Goal: Information Seeking & Learning: Check status

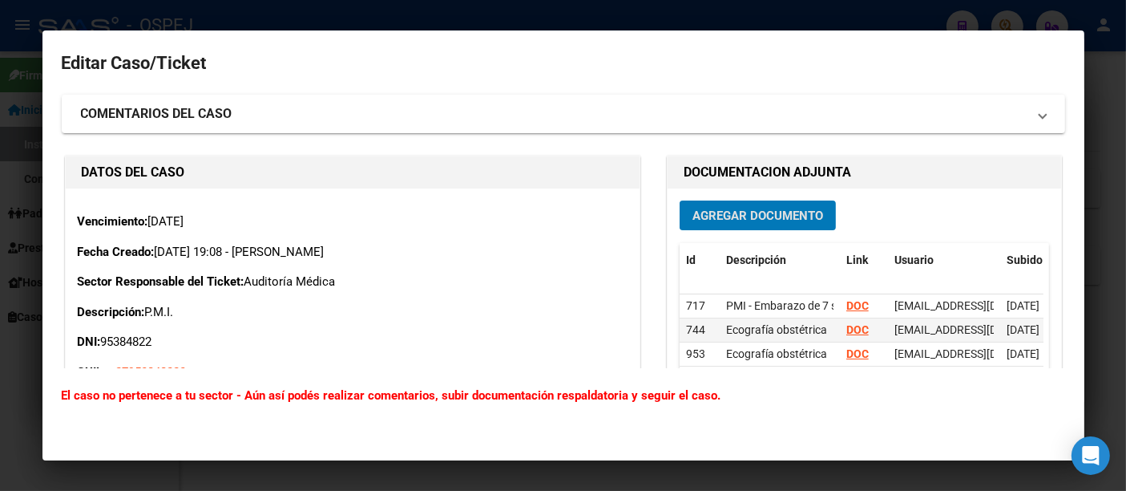
click at [358, 14] on div at bounding box center [563, 245] width 1126 height 491
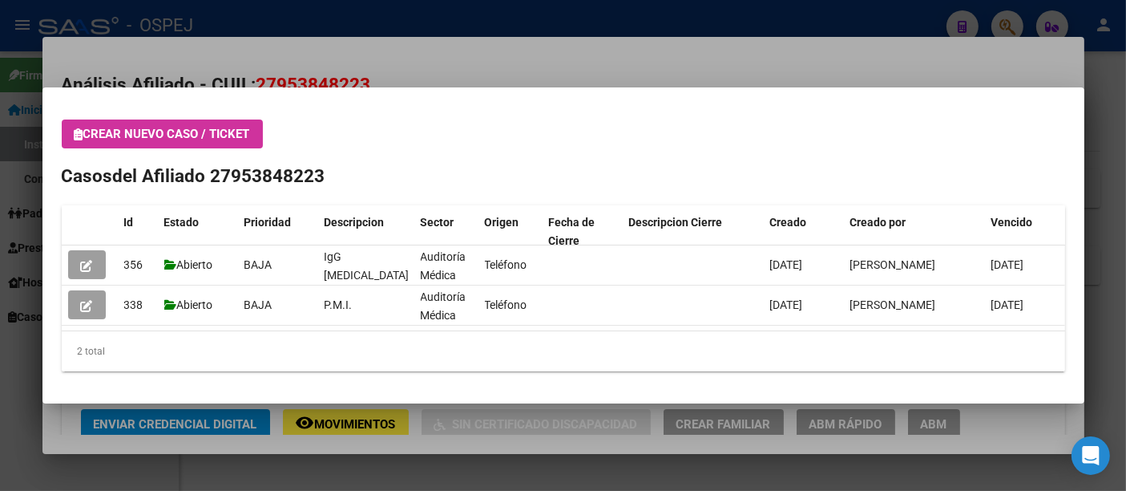
click at [261, 21] on div at bounding box center [563, 245] width 1126 height 491
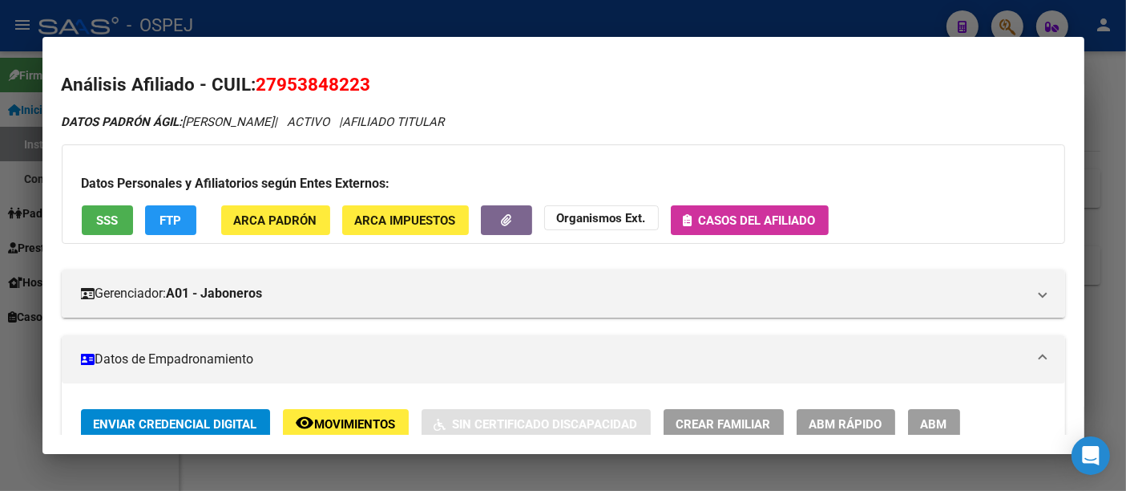
click at [258, 20] on div at bounding box center [563, 245] width 1126 height 491
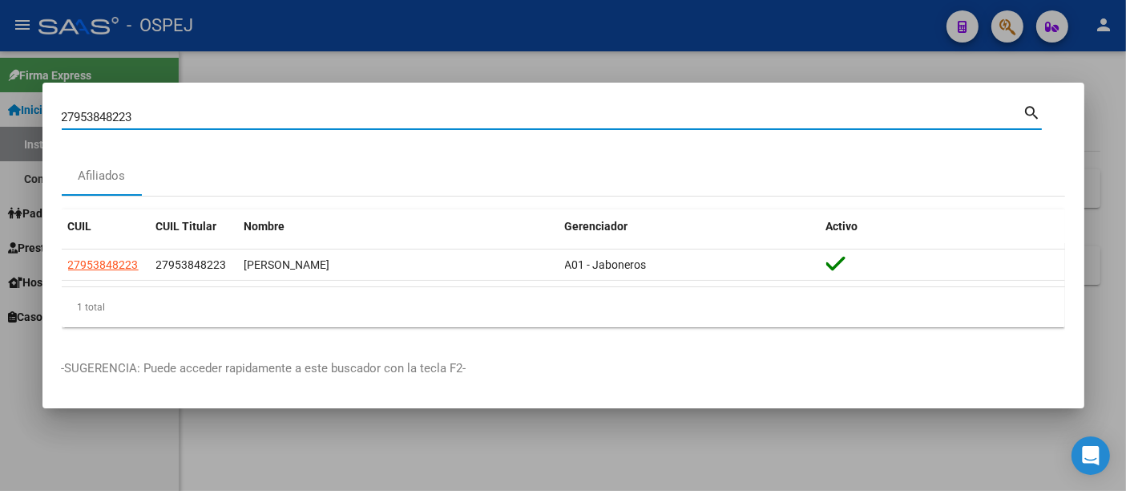
click at [183, 117] on input "27953848223" at bounding box center [543, 117] width 962 height 14
type input "2"
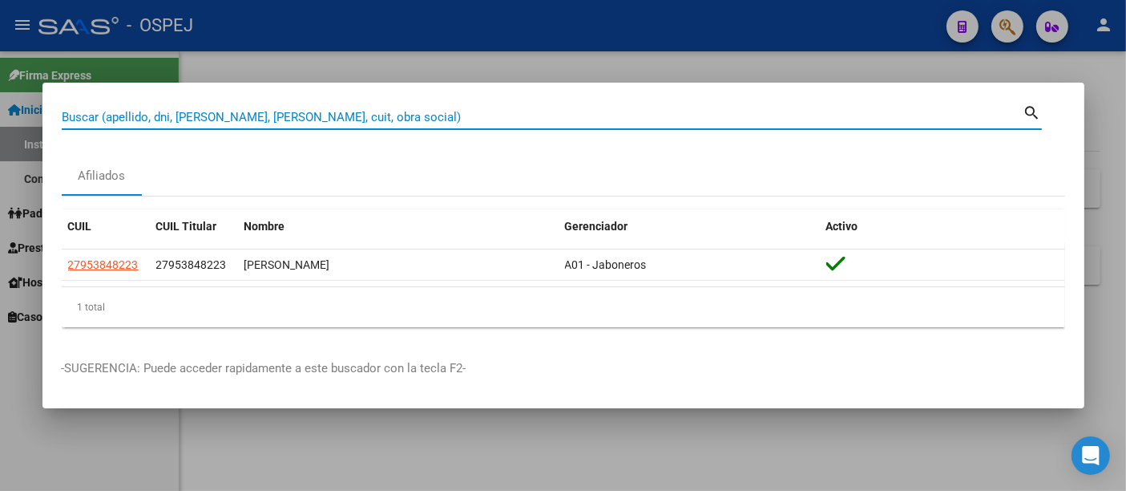
paste input "27959295242"
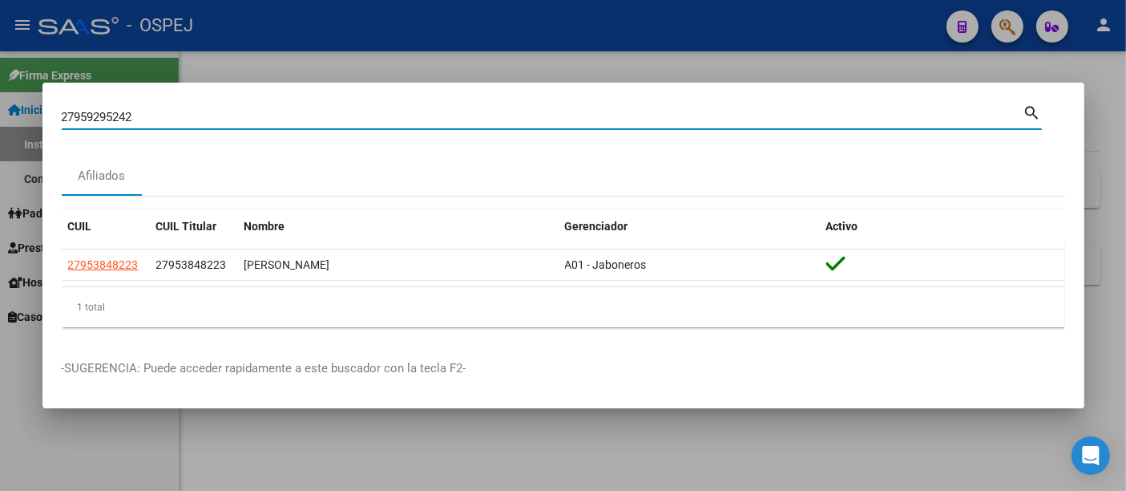
type input "27959295242"
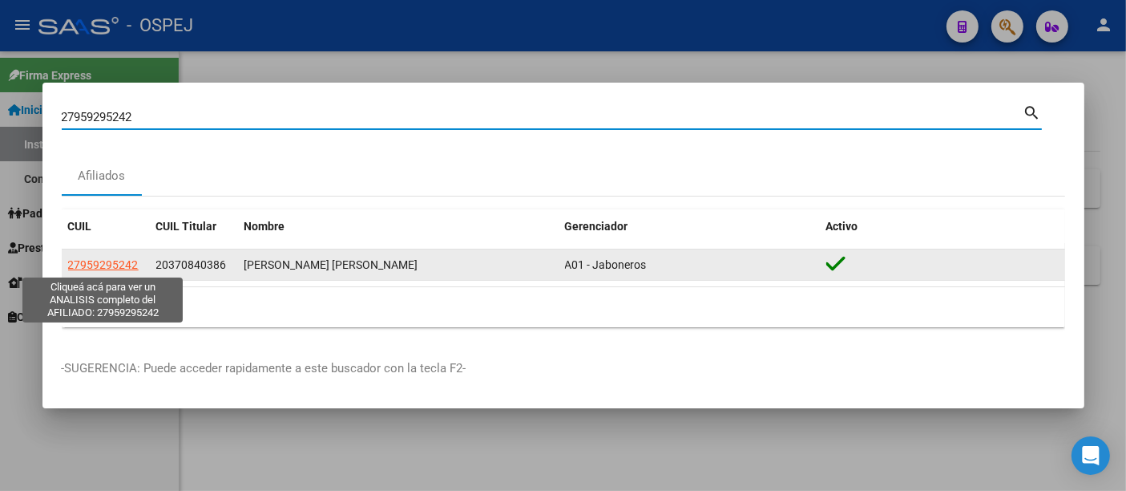
click at [106, 262] on span "27959295242" at bounding box center [103, 264] width 71 height 13
type textarea "27959295242"
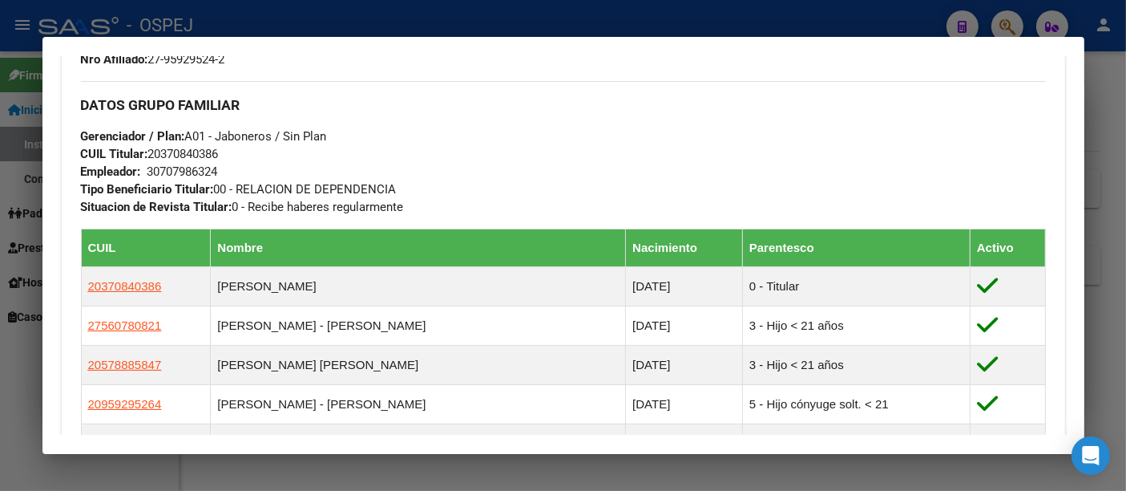
scroll to position [891, 0]
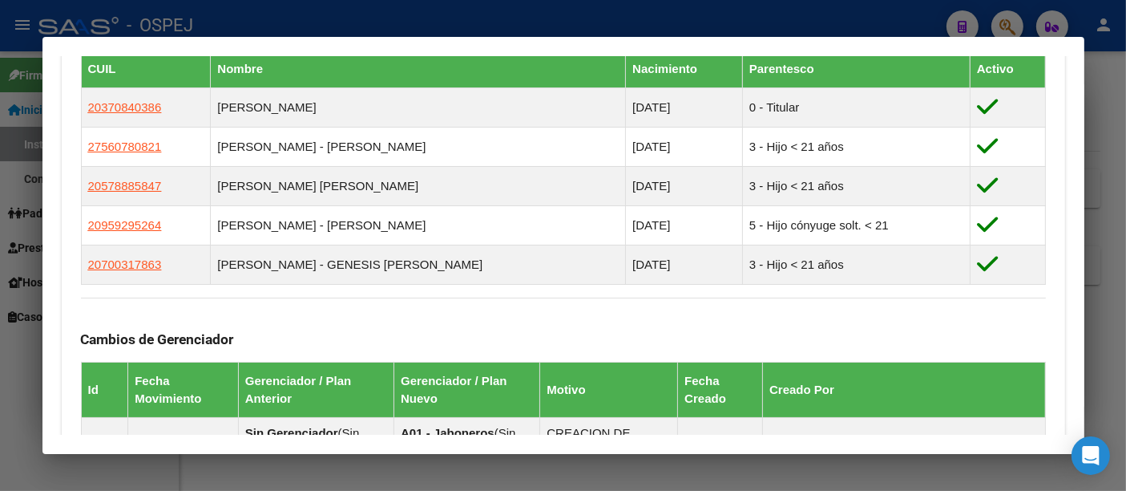
click at [513, 31] on div at bounding box center [563, 245] width 1126 height 491
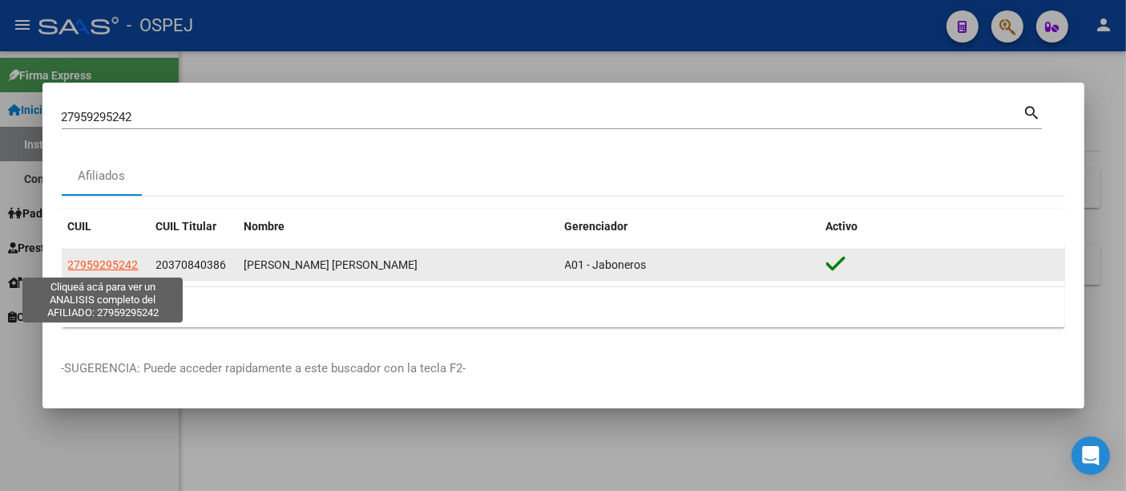
click at [119, 264] on span "27959295242" at bounding box center [103, 264] width 71 height 13
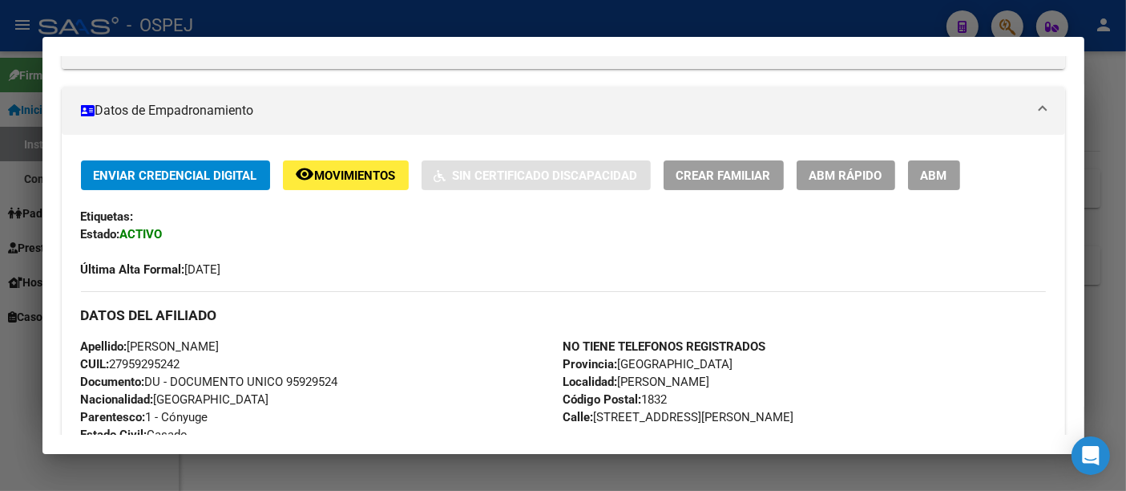
scroll to position [0, 0]
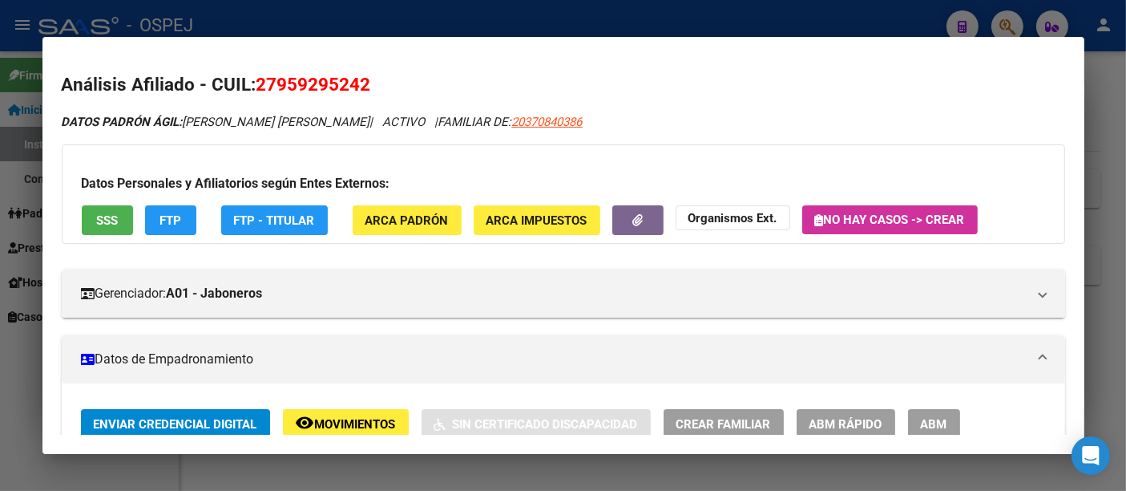
click at [859, 215] on span "No hay casos -> Crear" at bounding box center [890, 219] width 150 height 14
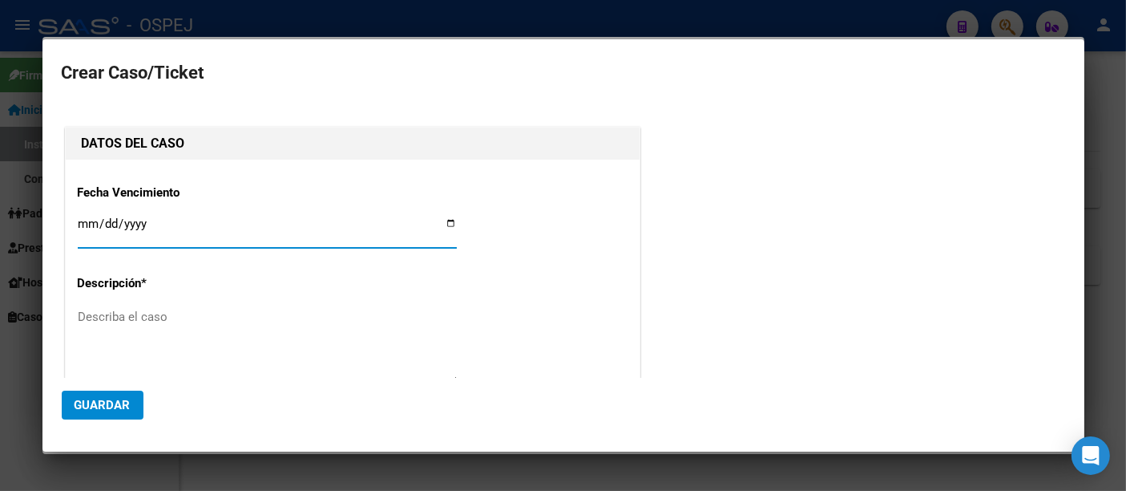
type input "27-95929524-2"
type input "[PERSON_NAME] [PERSON_NAME]"
click at [733, 24] on div at bounding box center [563, 245] width 1126 height 491
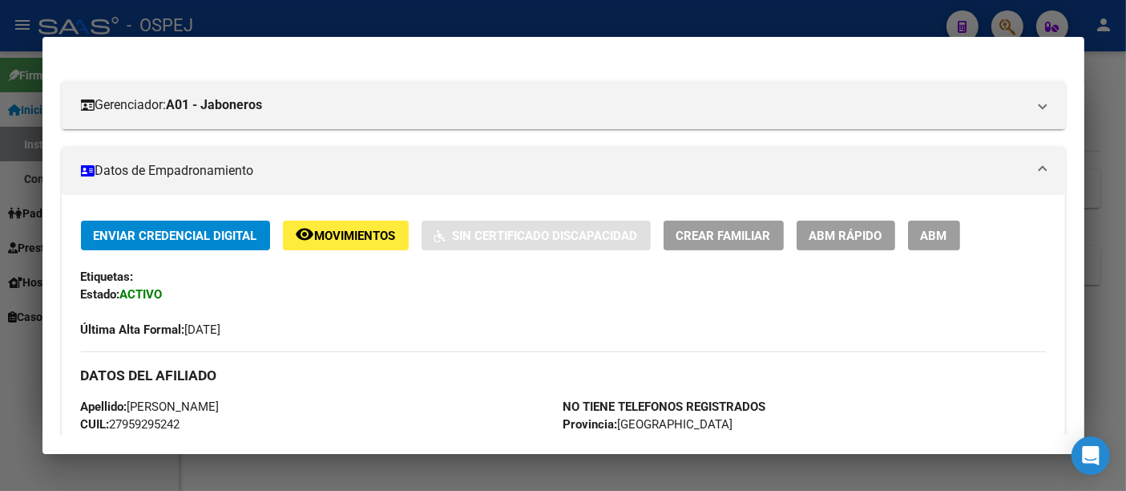
scroll to position [356, 0]
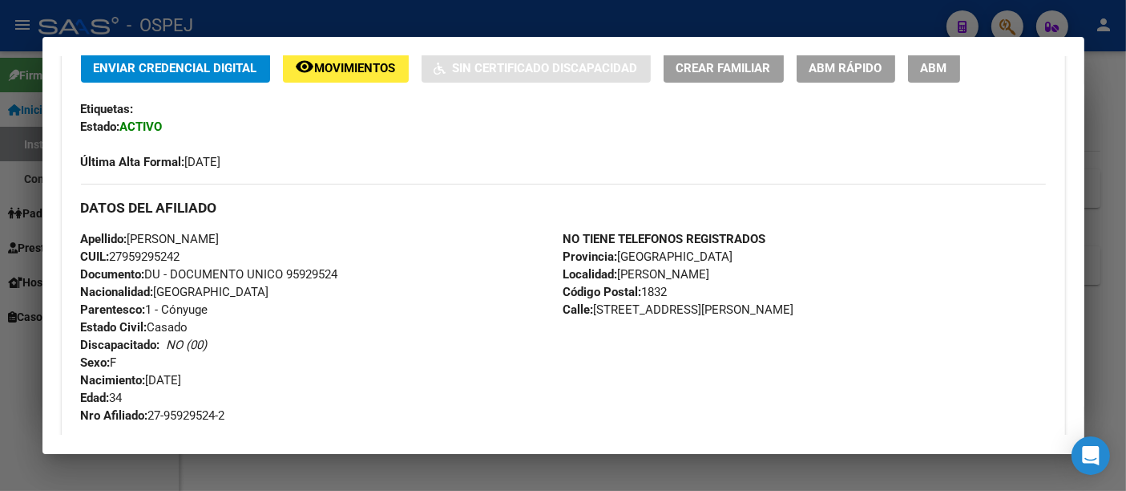
click at [378, 18] on div at bounding box center [563, 245] width 1126 height 491
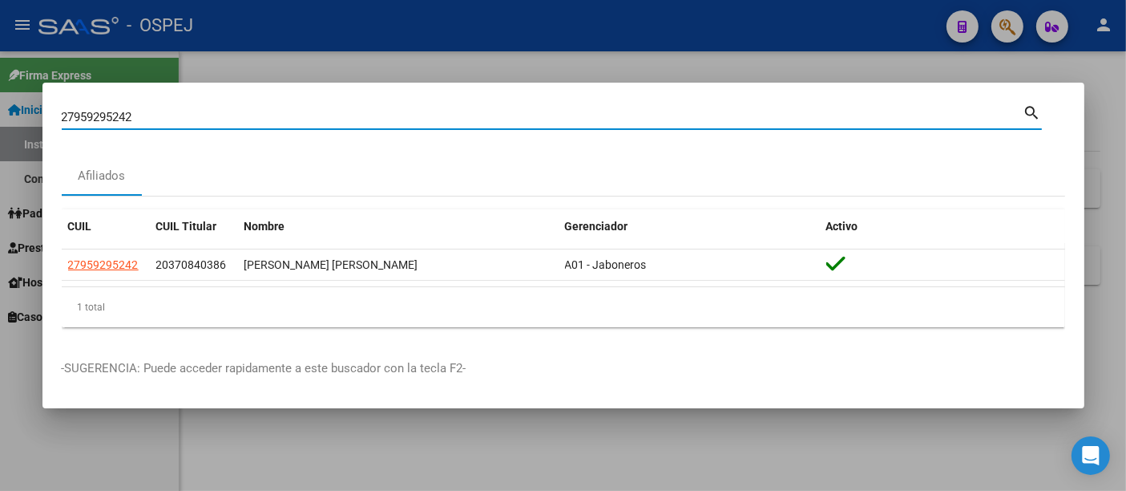
click at [241, 119] on input "27959295242" at bounding box center [543, 117] width 962 height 14
type input "2"
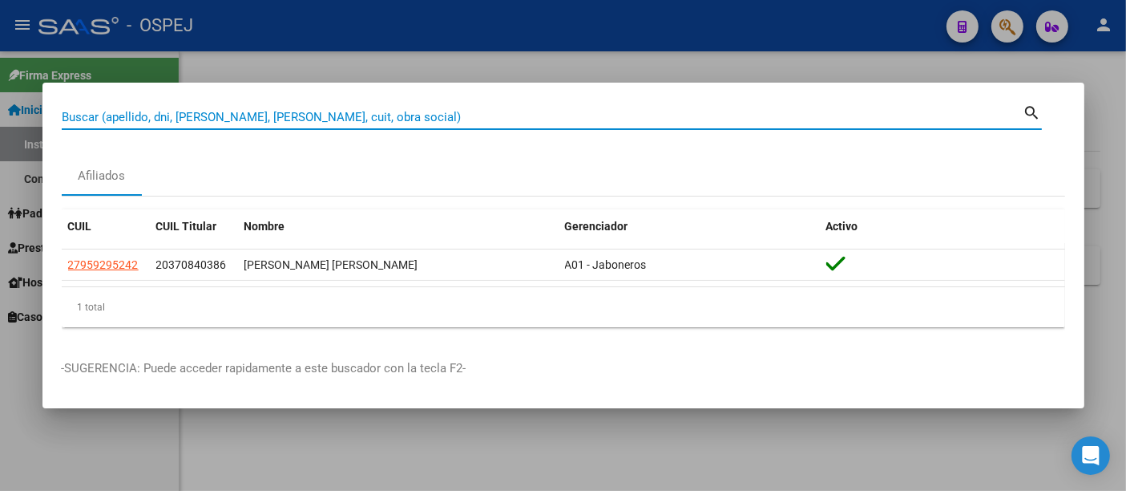
paste input "23381604284"
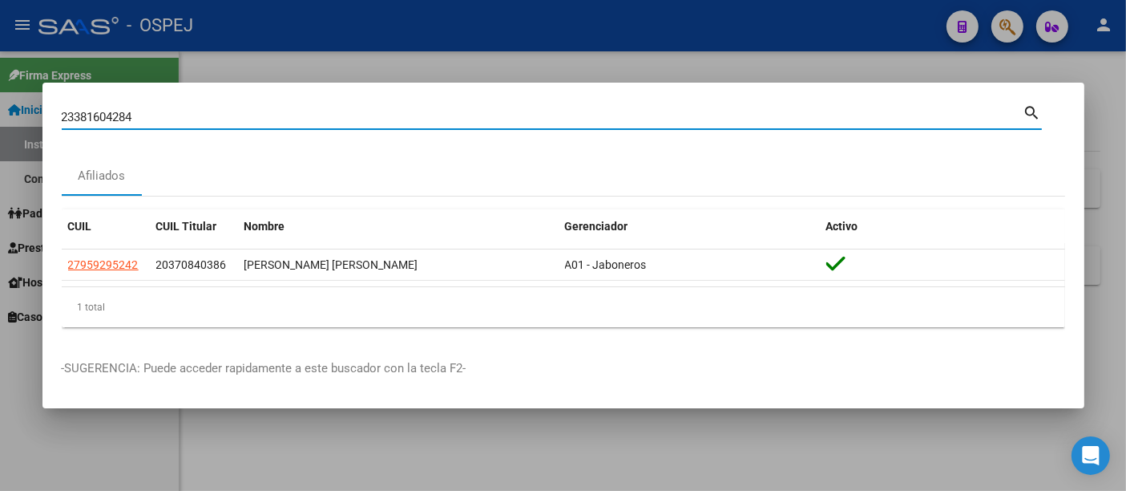
type input "23381604284"
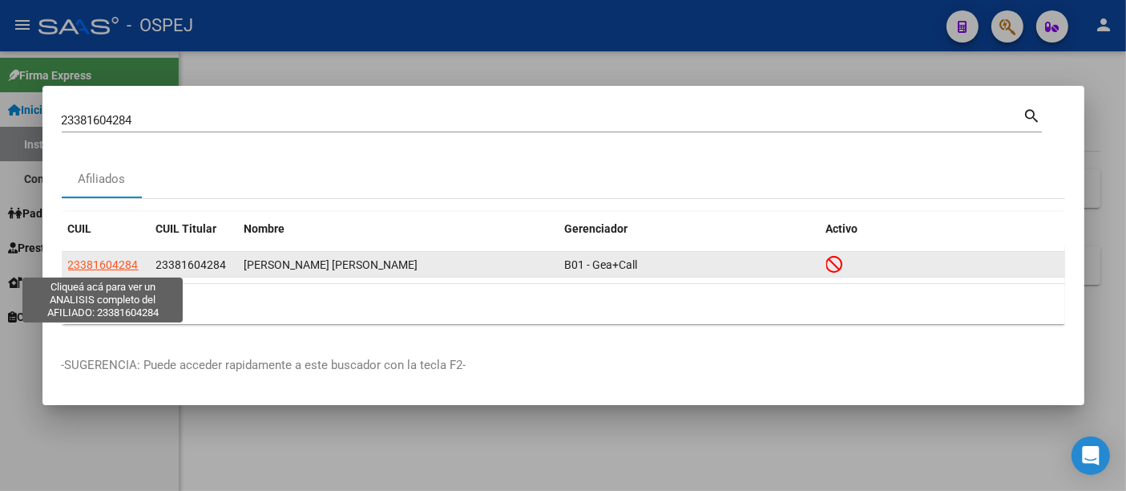
click at [107, 260] on span "23381604284" at bounding box center [103, 264] width 71 height 13
type textarea "23381604284"
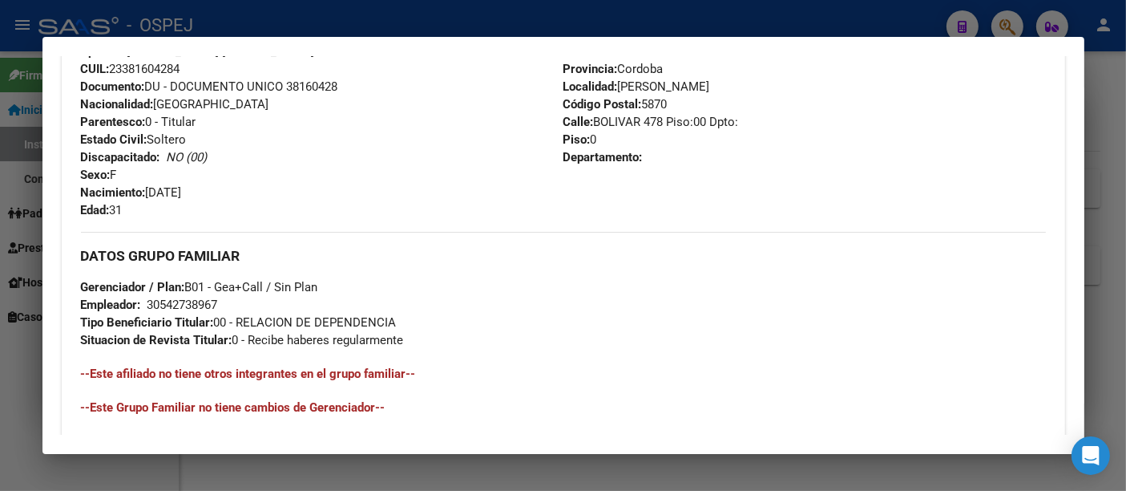
scroll to position [872, 0]
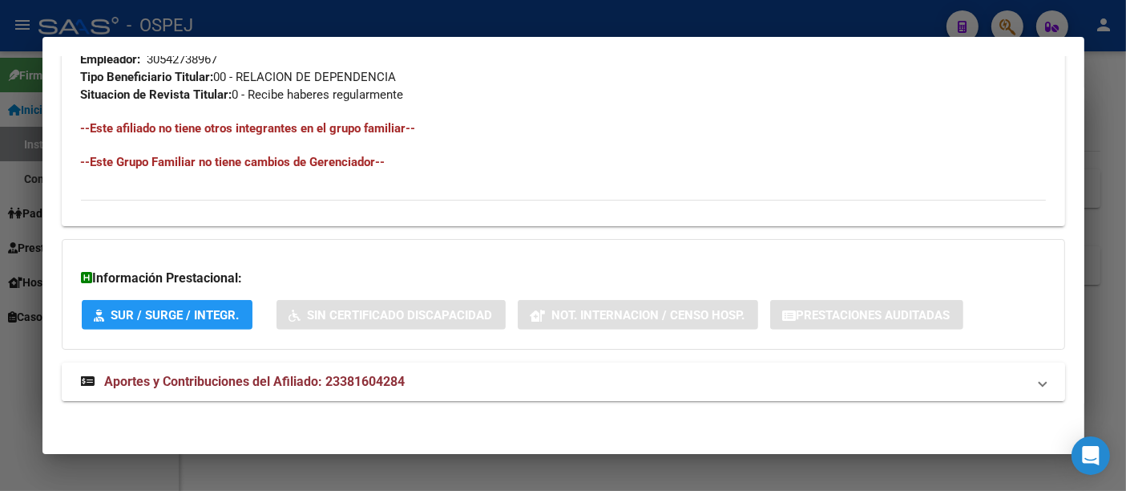
click at [391, 382] on span "Aportes y Contribuciones del Afiliado: 23381604284" at bounding box center [255, 381] width 301 height 15
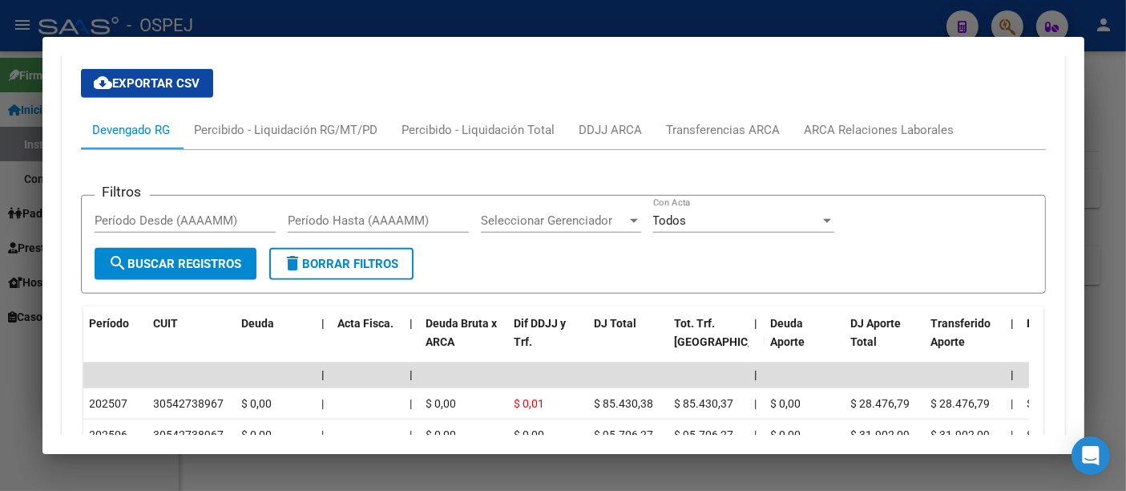
scroll to position [1228, 0]
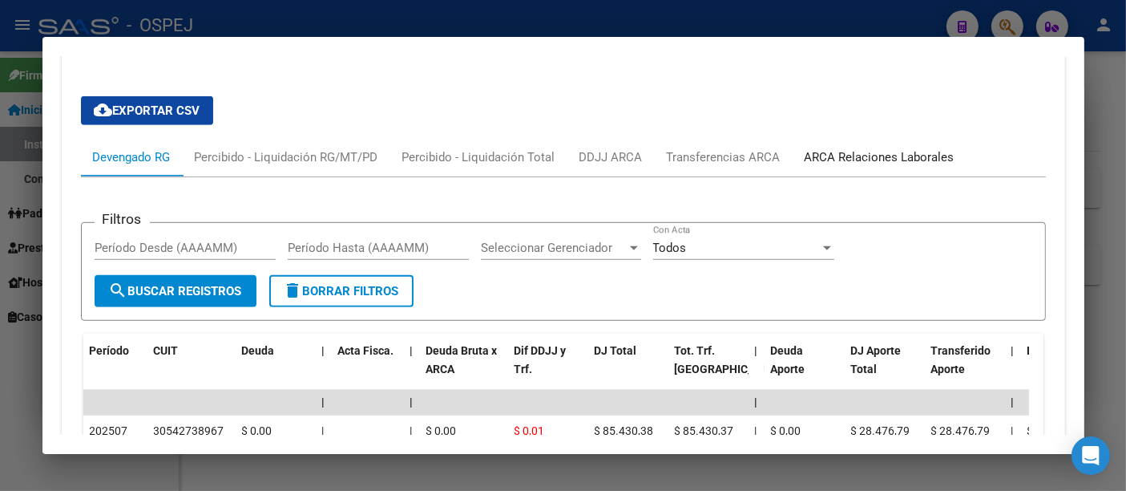
click at [834, 156] on div "ARCA Relaciones Laborales" at bounding box center [880, 157] width 150 height 18
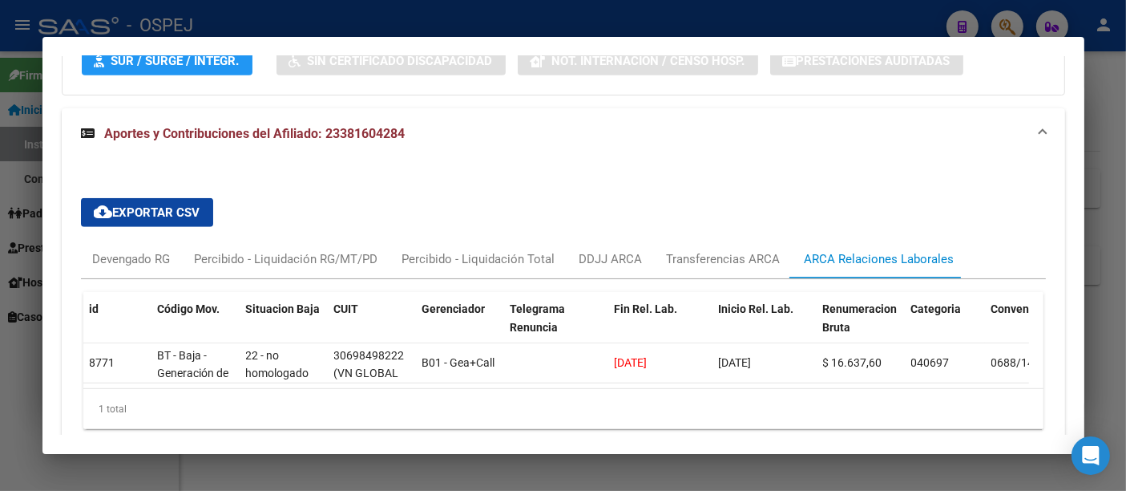
scroll to position [1202, 0]
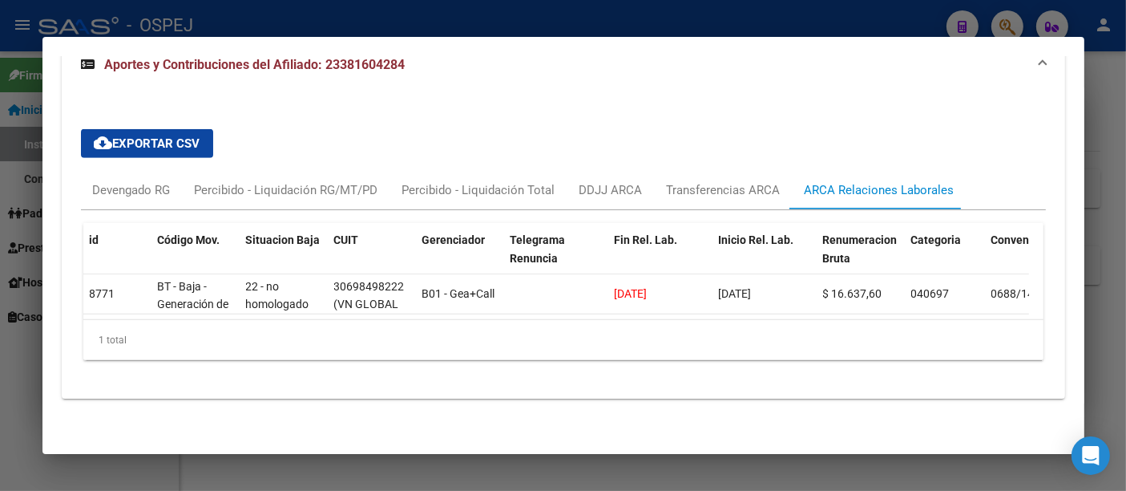
click at [689, 19] on div at bounding box center [563, 245] width 1126 height 491
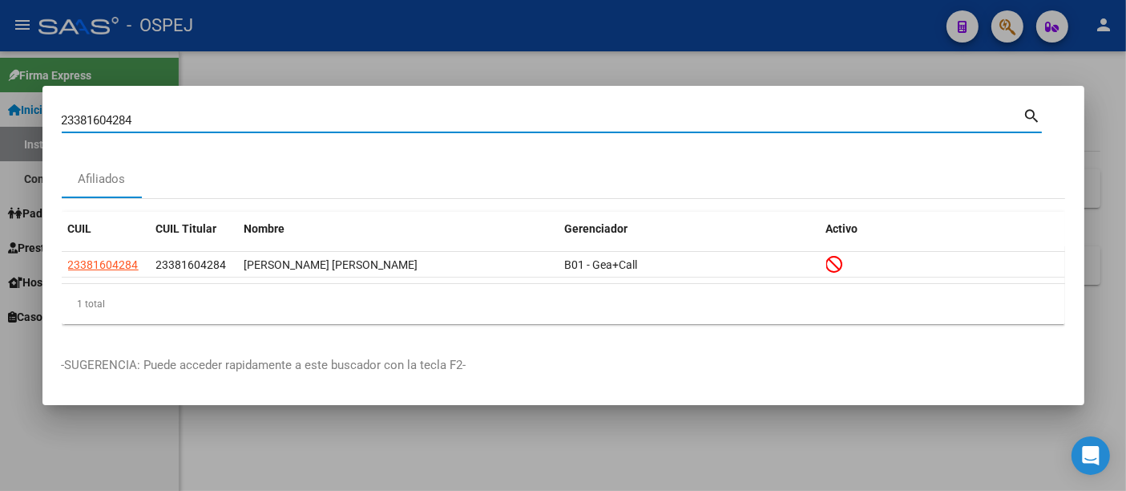
click at [326, 118] on input "23381604284" at bounding box center [543, 120] width 962 height 14
type input "2"
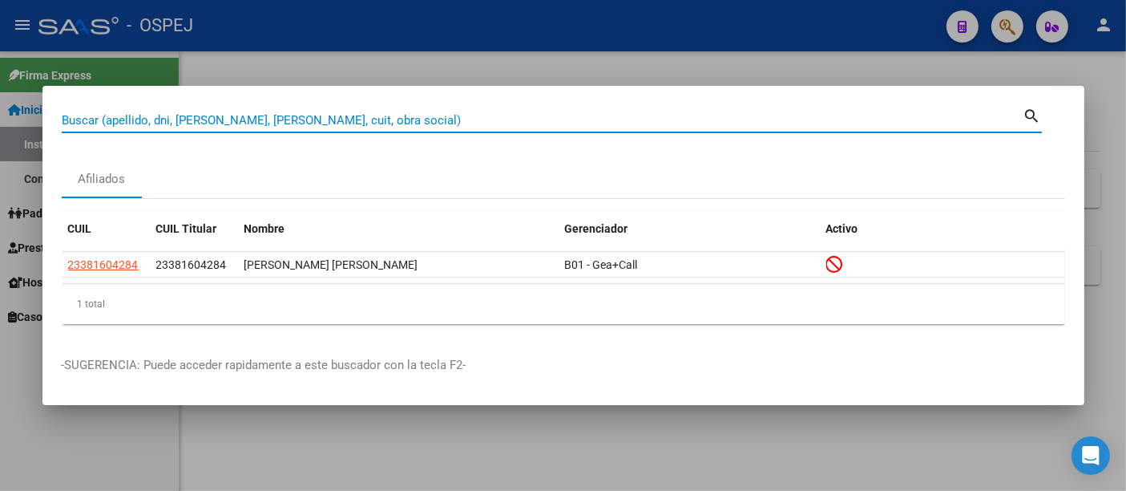
click at [249, 119] on input "Buscar (apellido, dni, [PERSON_NAME], [PERSON_NAME], cuit, obra social)" at bounding box center [543, 120] width 962 height 14
paste input "27959295242"
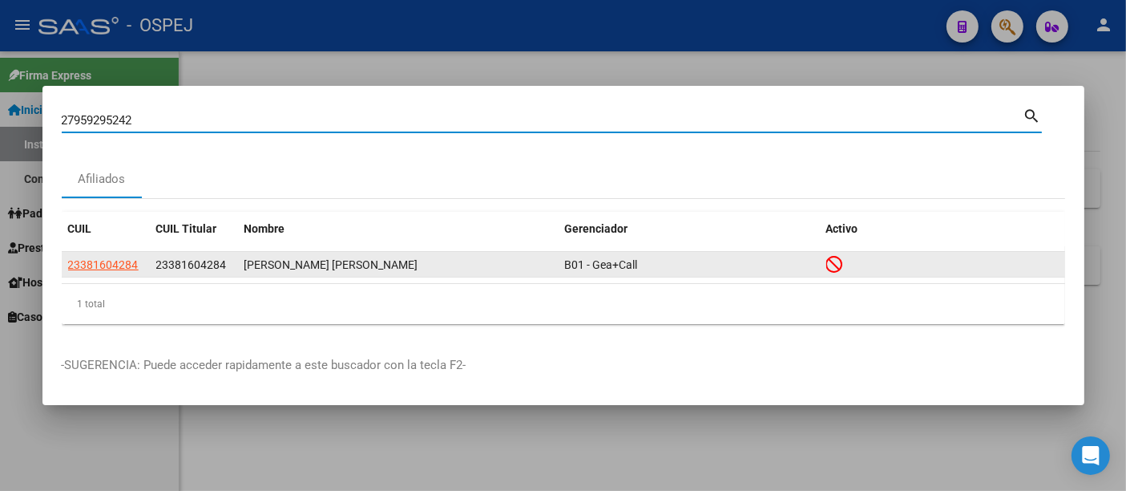
type input "27959295242"
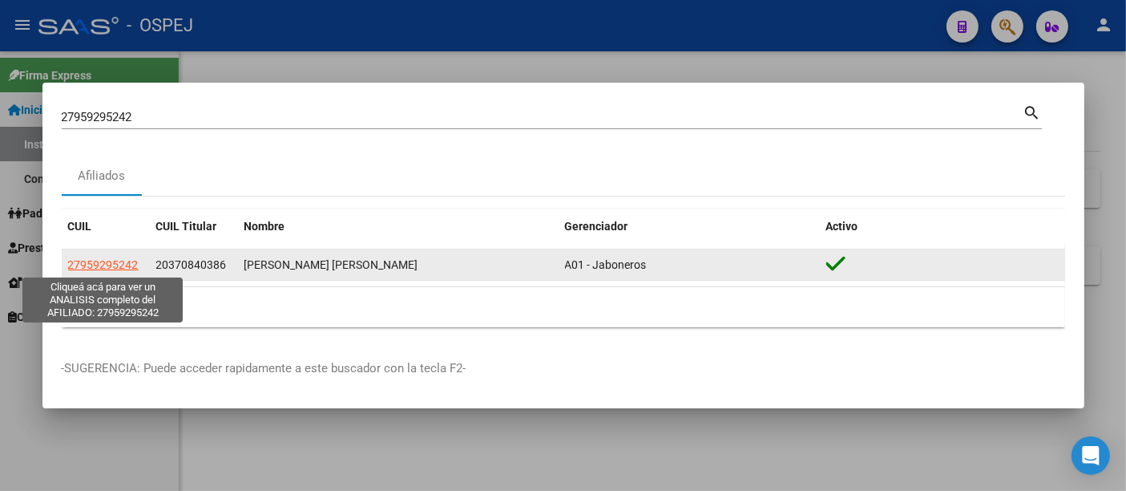
click at [94, 258] on span "27959295242" at bounding box center [103, 264] width 71 height 13
type textarea "27959295242"
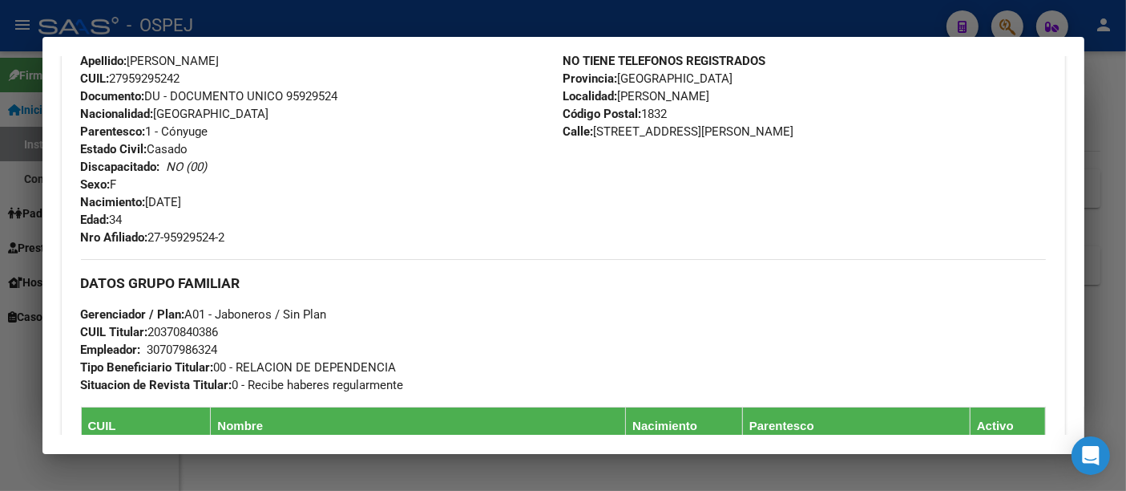
scroll to position [0, 0]
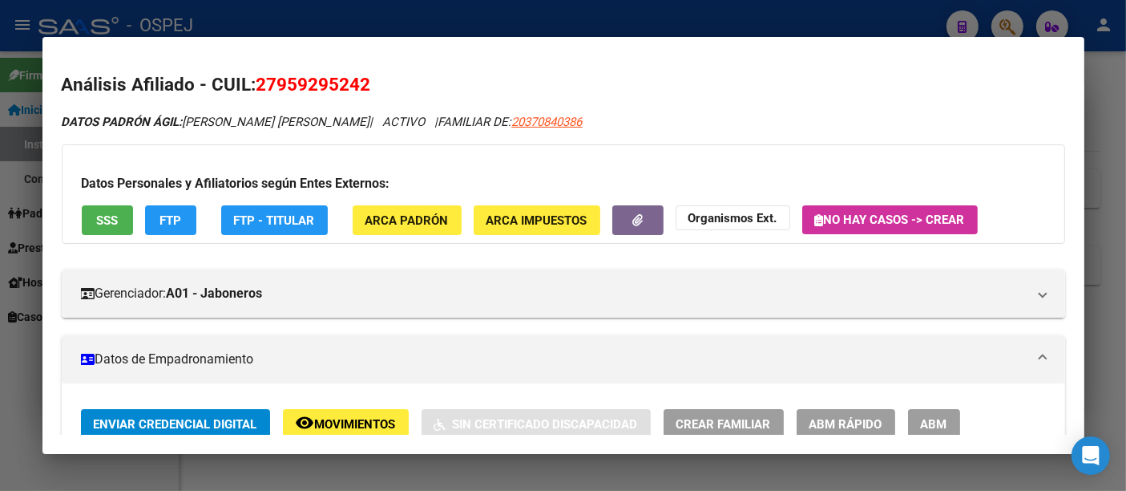
click at [480, 19] on div at bounding box center [563, 245] width 1126 height 491
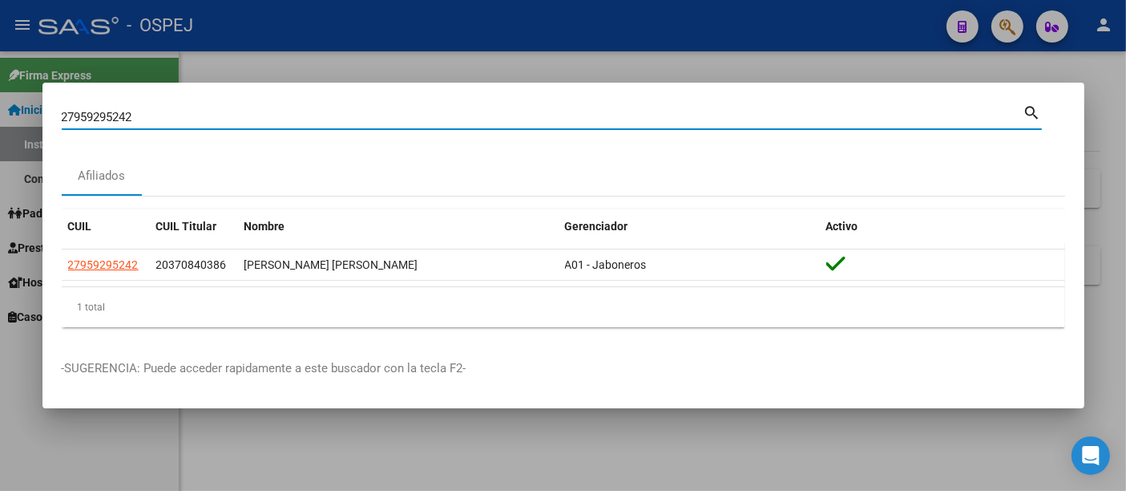
click at [351, 117] on input "27959295242" at bounding box center [543, 117] width 962 height 14
type input "2"
type input "31010767"
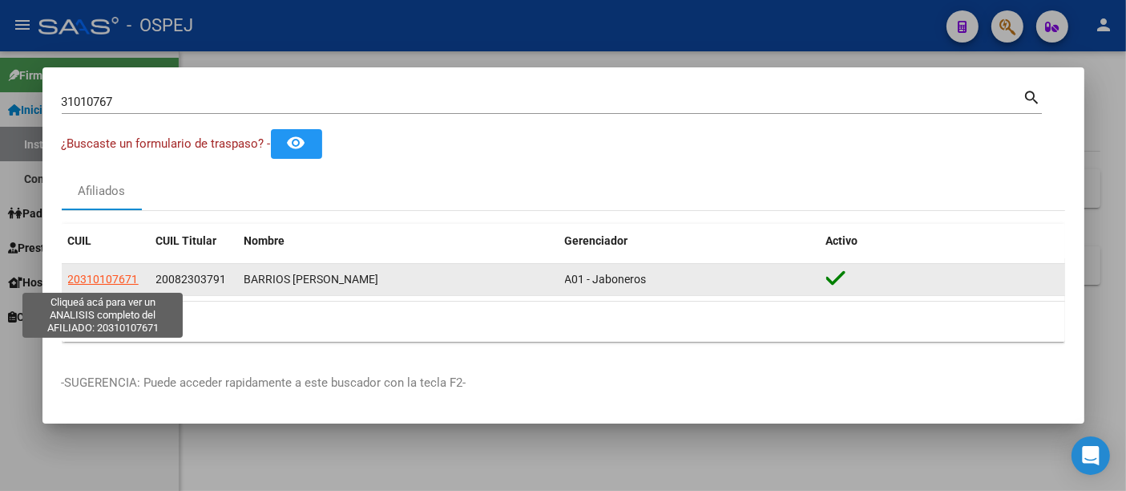
click at [112, 277] on span "20310107671" at bounding box center [103, 279] width 71 height 13
type textarea "20310107671"
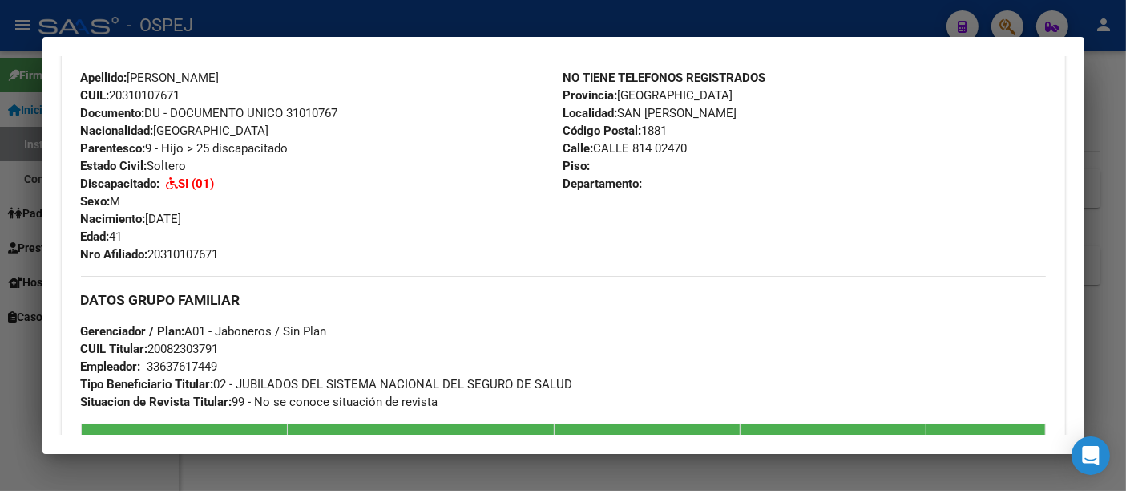
scroll to position [534, 0]
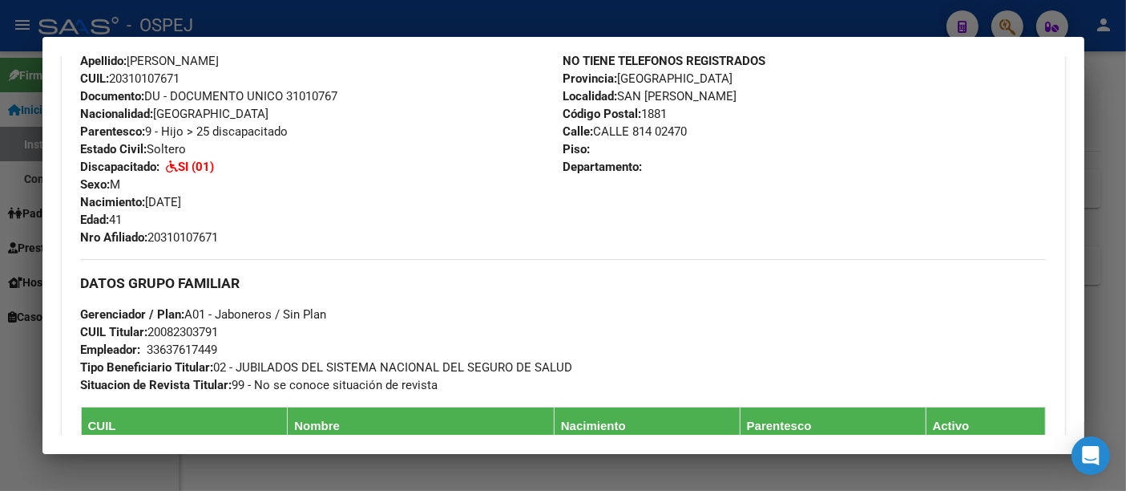
click at [451, 18] on div at bounding box center [563, 245] width 1126 height 491
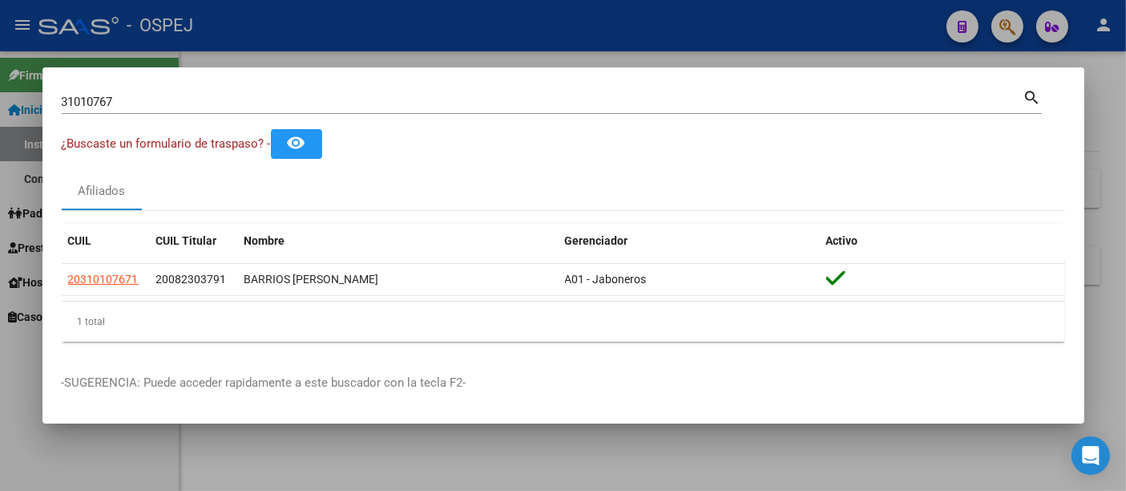
click at [315, 98] on input "31010767" at bounding box center [543, 102] width 962 height 14
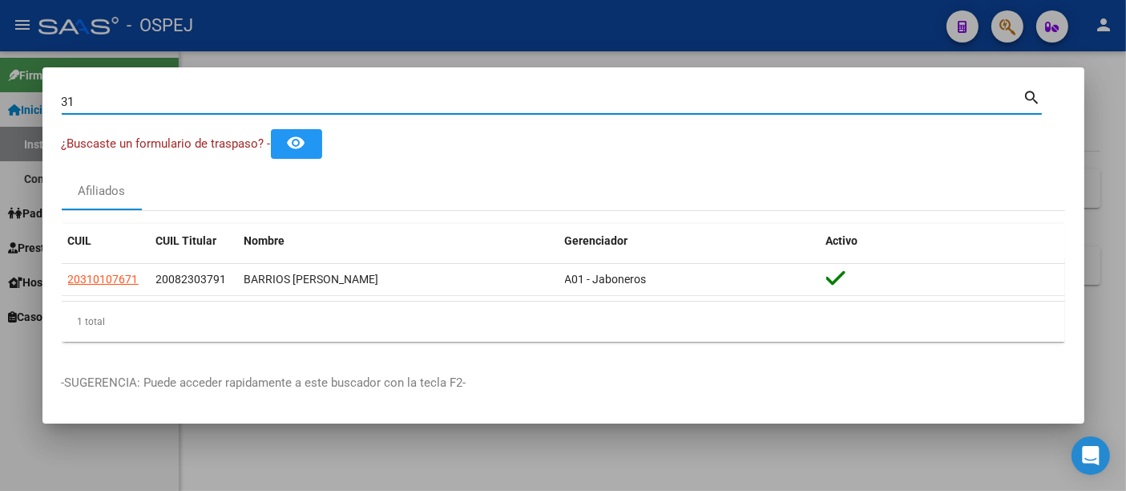
type input "3"
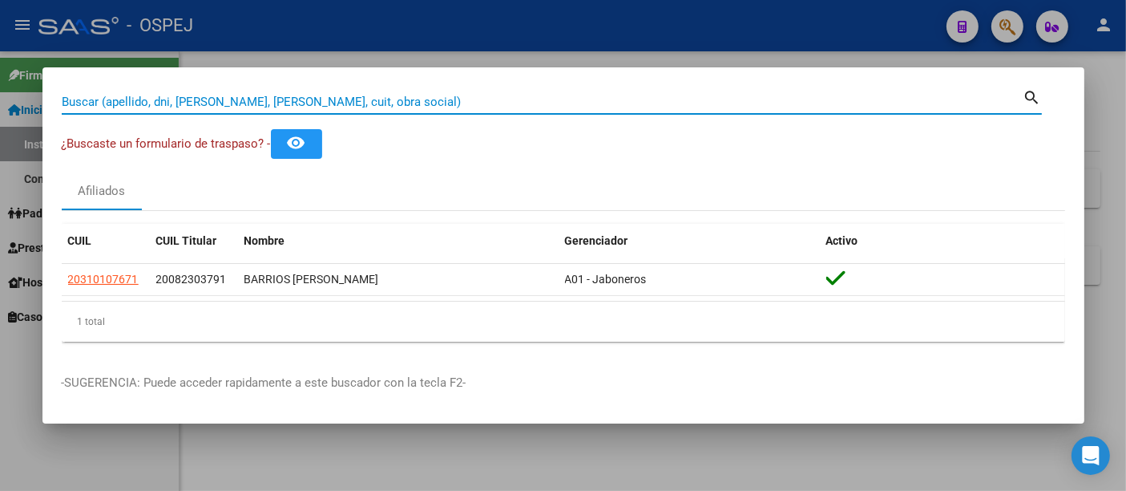
paste input "27_29824923_0"
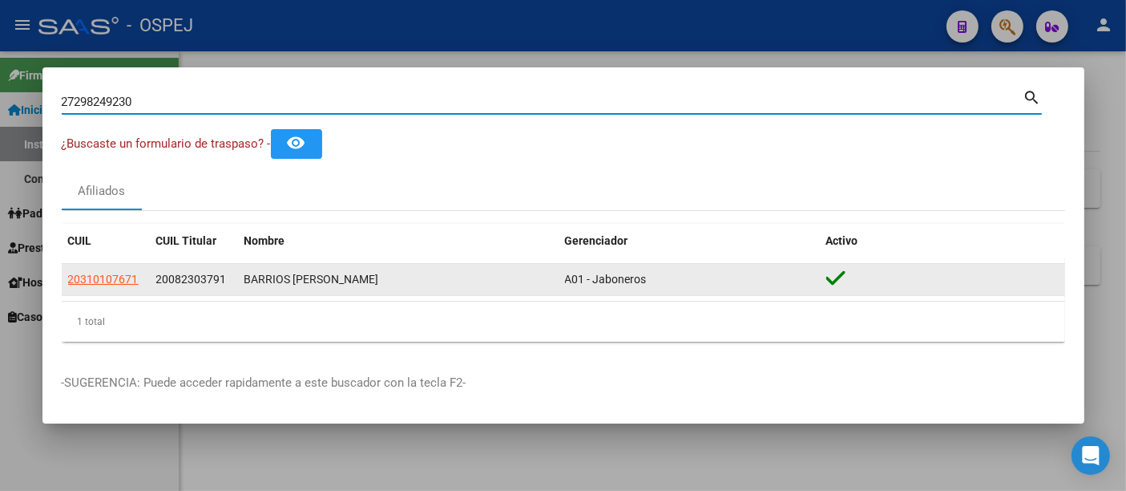
type input "27298249230"
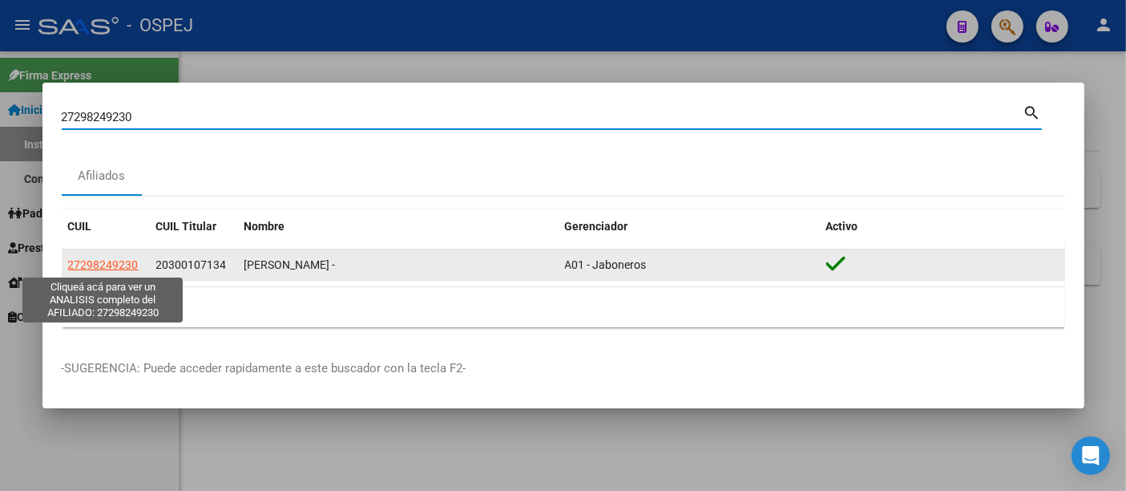
click at [103, 265] on span "27298249230" at bounding box center [103, 264] width 71 height 13
type textarea "27298249230"
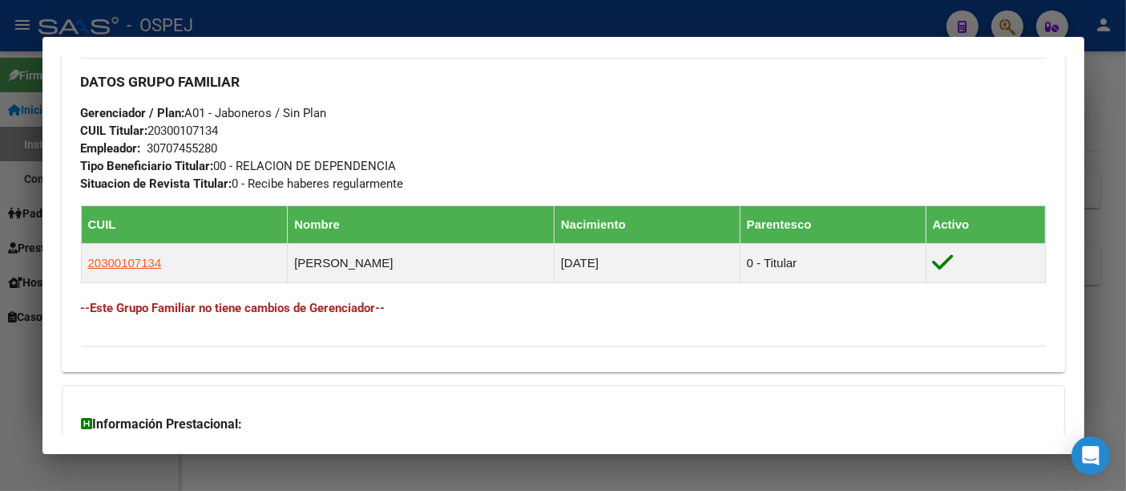
scroll to position [932, 0]
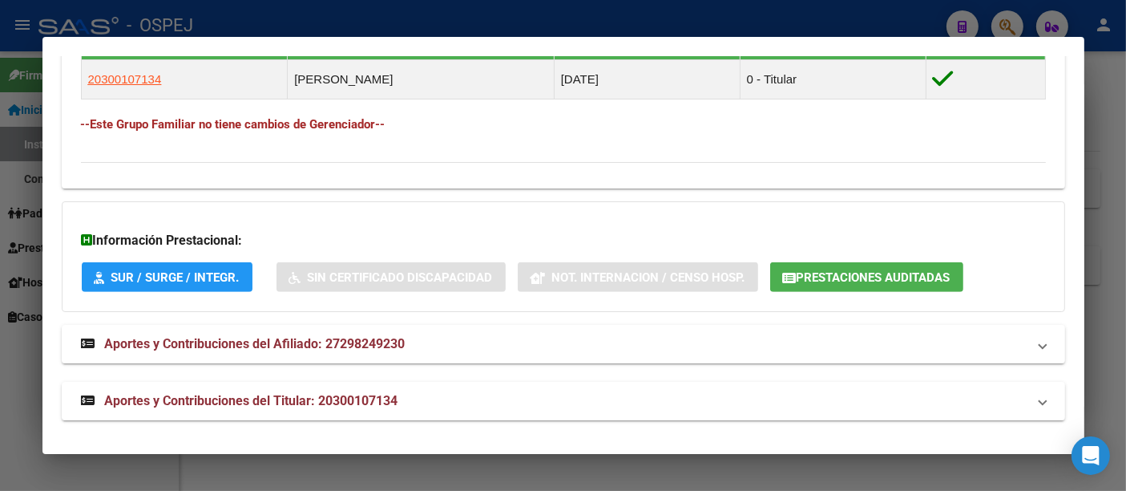
click at [851, 272] on span "Prestaciones Auditadas" at bounding box center [874, 277] width 154 height 14
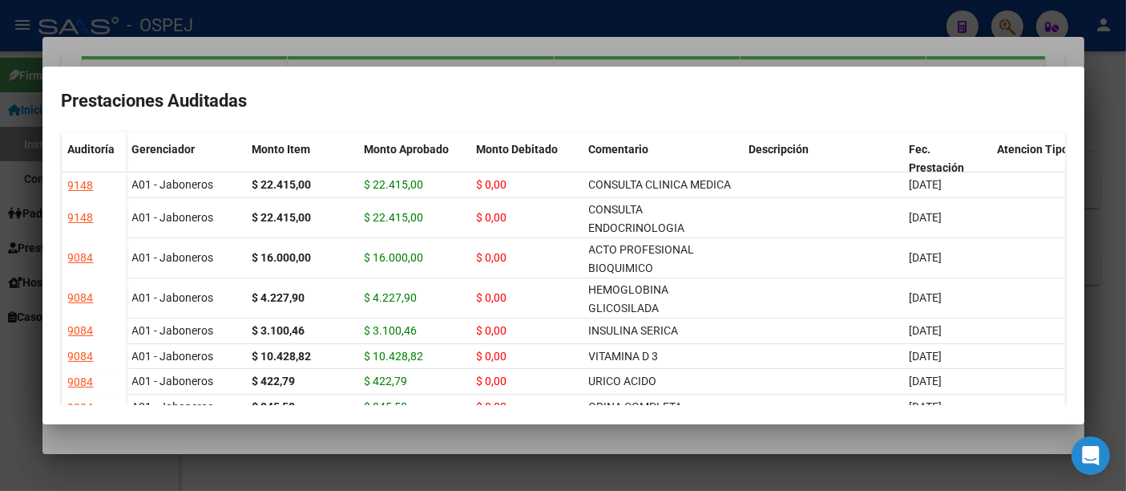
click at [482, 23] on div at bounding box center [563, 245] width 1126 height 491
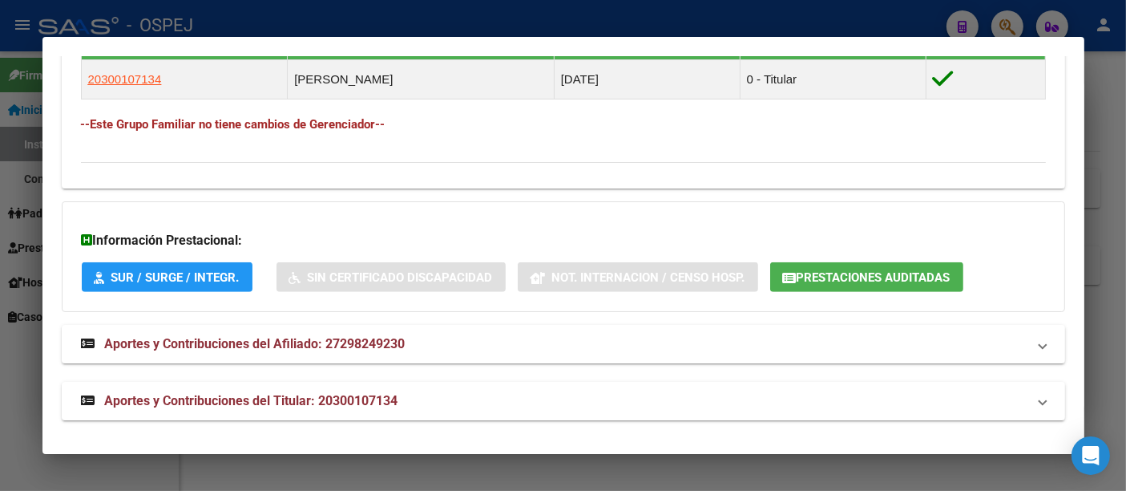
click at [444, 14] on div at bounding box center [563, 245] width 1126 height 491
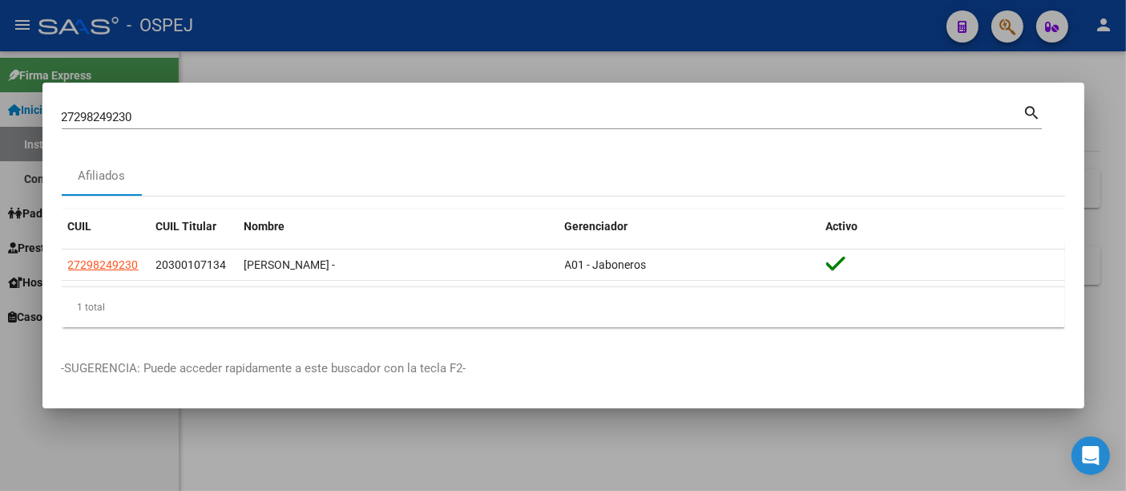
click at [264, 115] on input "27298249230" at bounding box center [543, 117] width 962 height 14
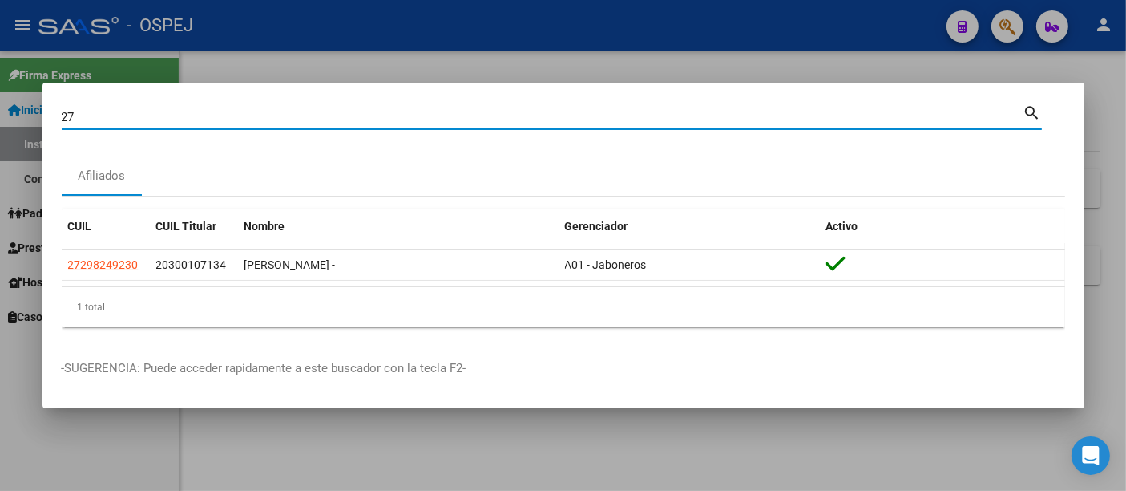
type input "2"
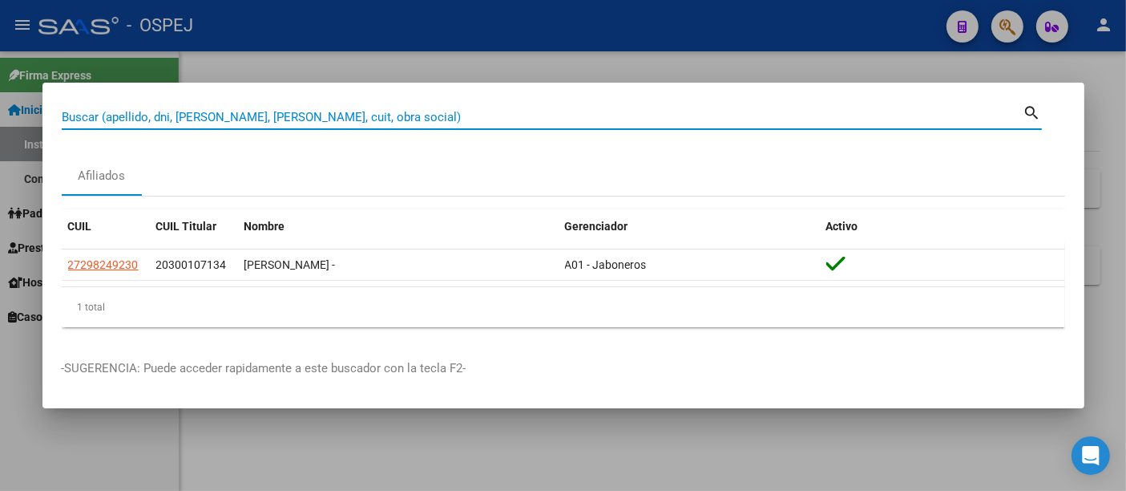
paste input "27322626423"
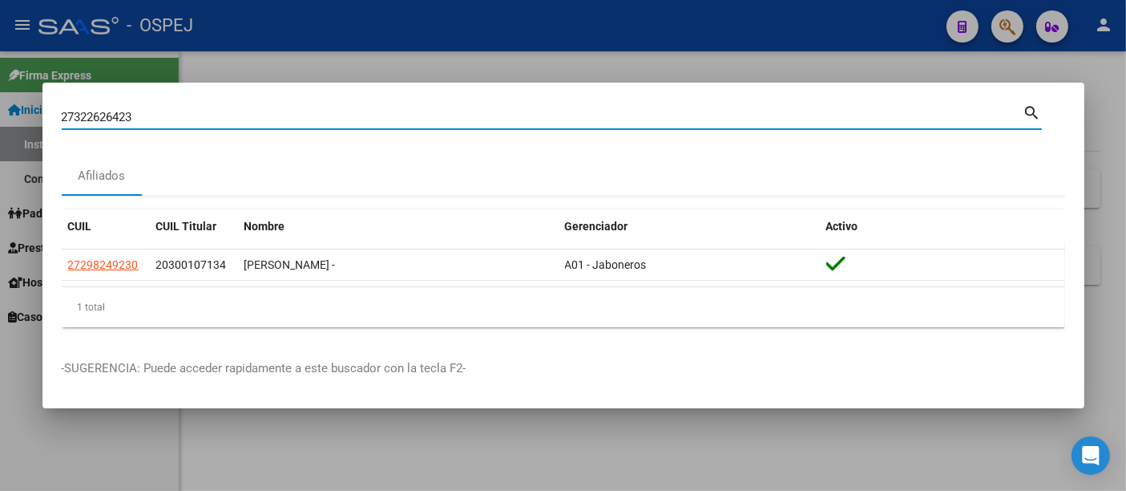
type input "27322626423"
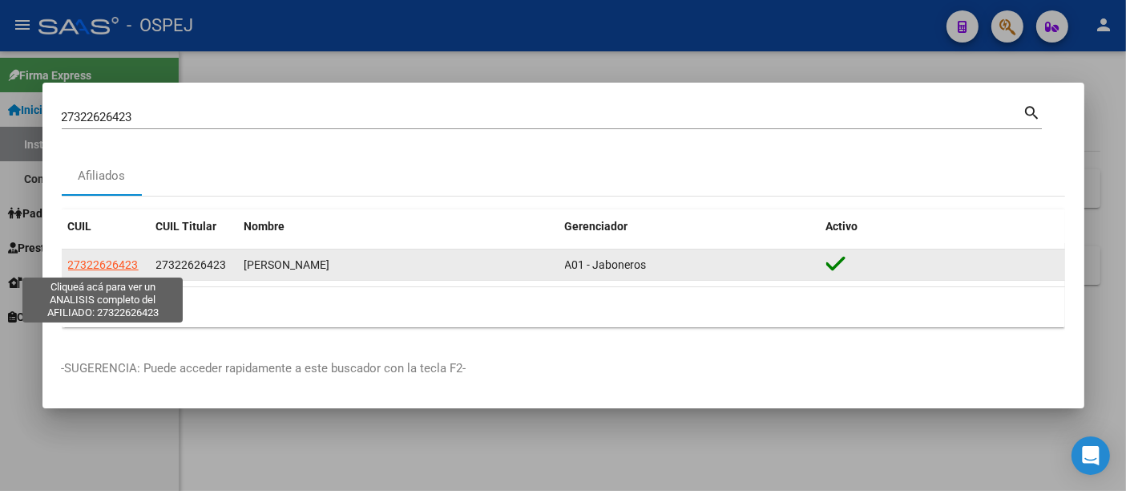
click at [111, 265] on span "27322626423" at bounding box center [103, 264] width 71 height 13
type textarea "27322626423"
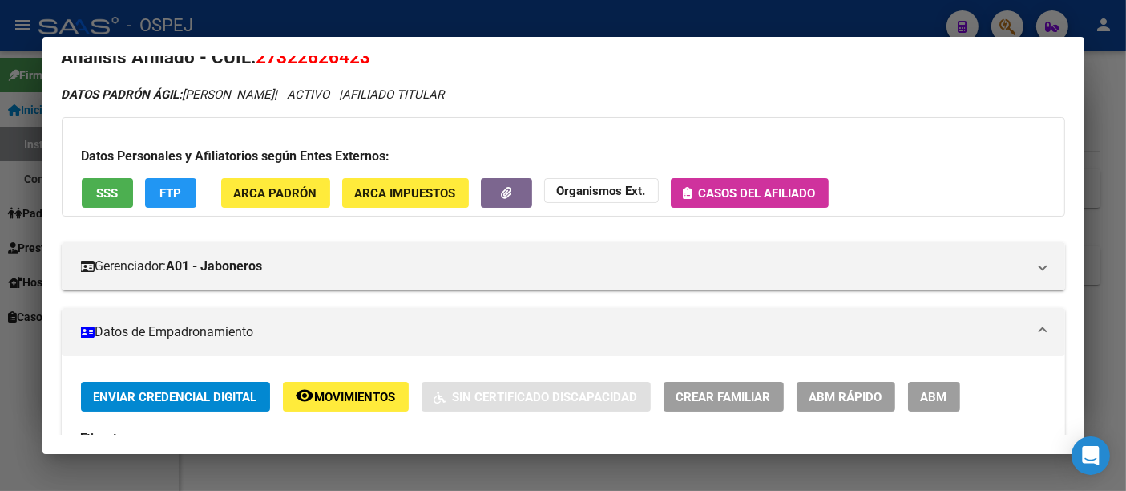
scroll to position [0, 0]
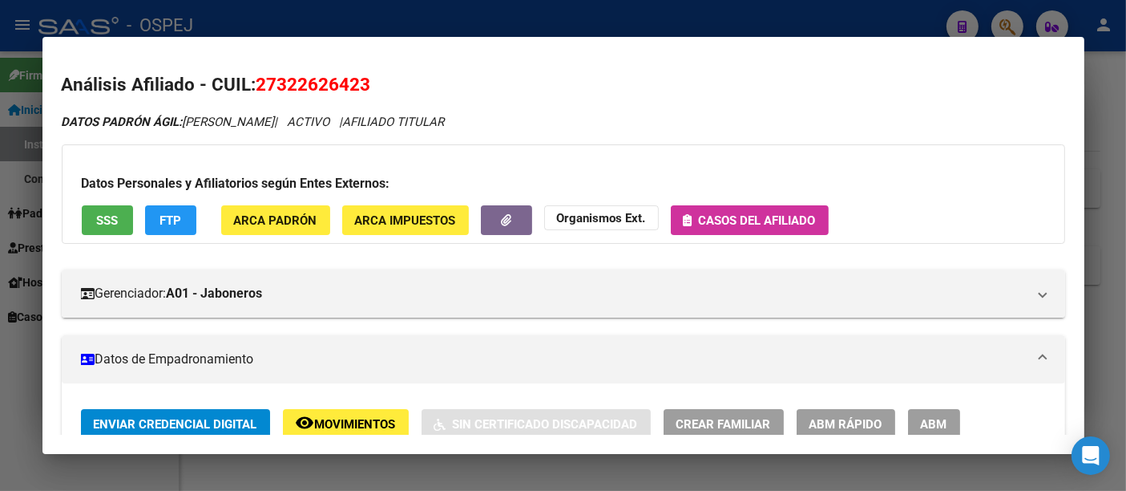
drag, startPoint x: 388, startPoint y: 12, endPoint x: 386, endPoint y: 26, distance: 13.8
click at [386, 26] on div at bounding box center [563, 245] width 1126 height 491
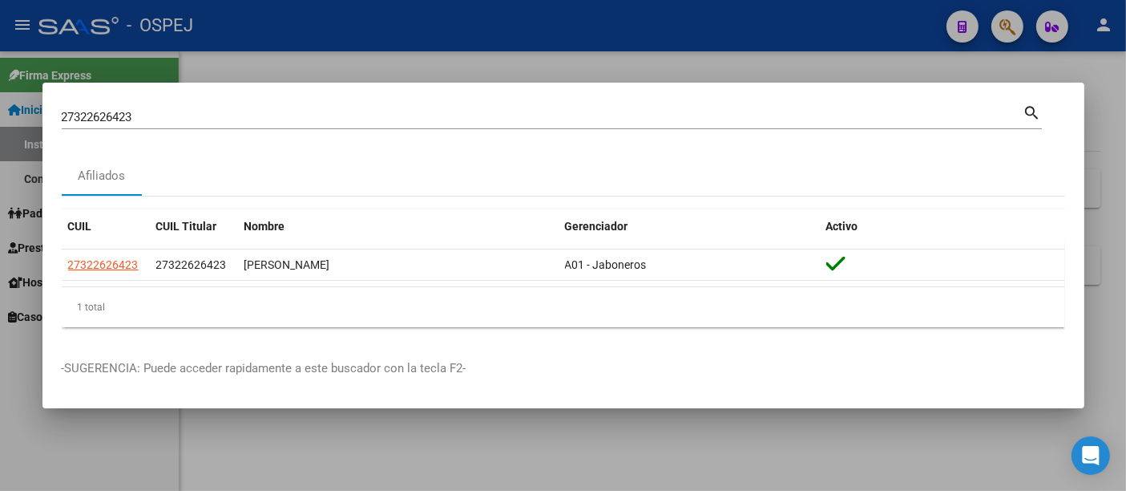
click at [279, 114] on input "27322626423" at bounding box center [543, 117] width 962 height 14
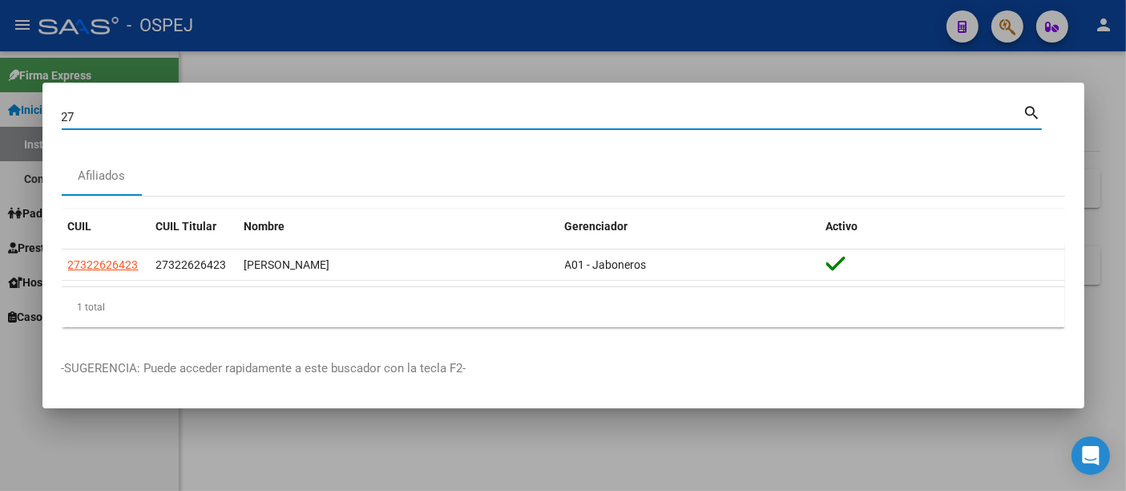
type input "2"
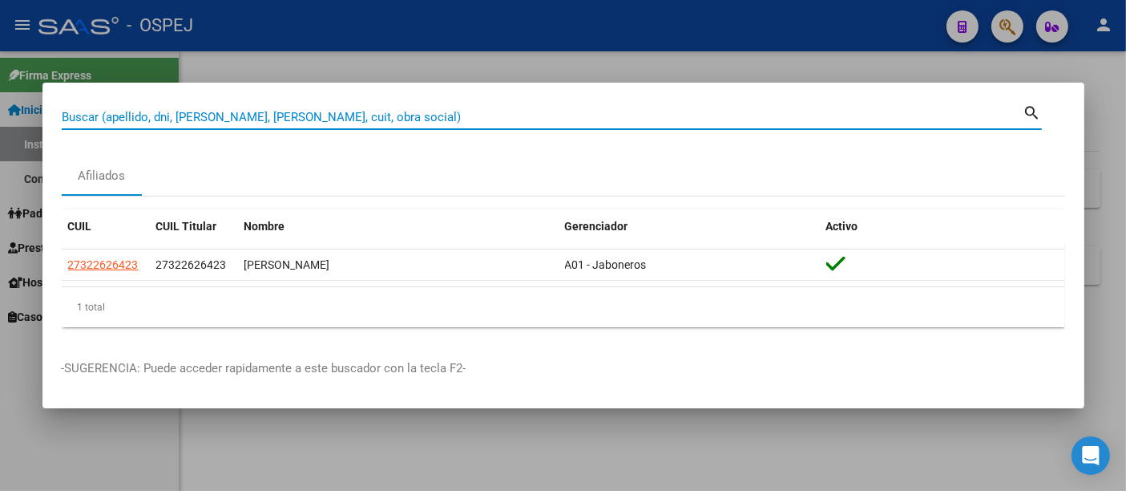
paste input "ABLACION POR RADIOFRECUENCIA CON MAPEO TRIDIMENSIONAL 3D (MICROPORT COLUMBUS)"
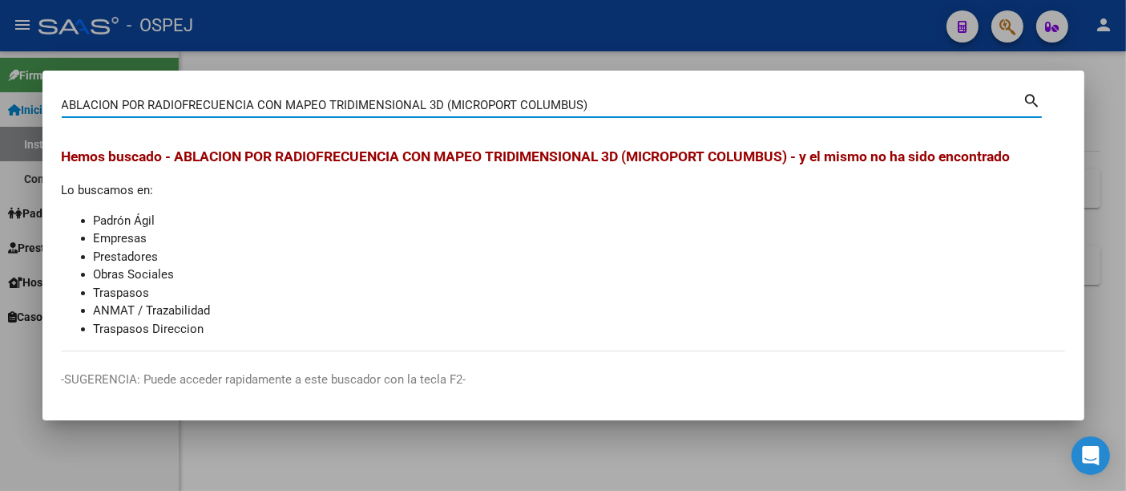
click at [630, 111] on input "ABLACION POR RADIOFRECUENCIA CON MAPEO TRIDIMENSIONAL 3D (MICROPORT COLUMBUS)" at bounding box center [543, 105] width 962 height 14
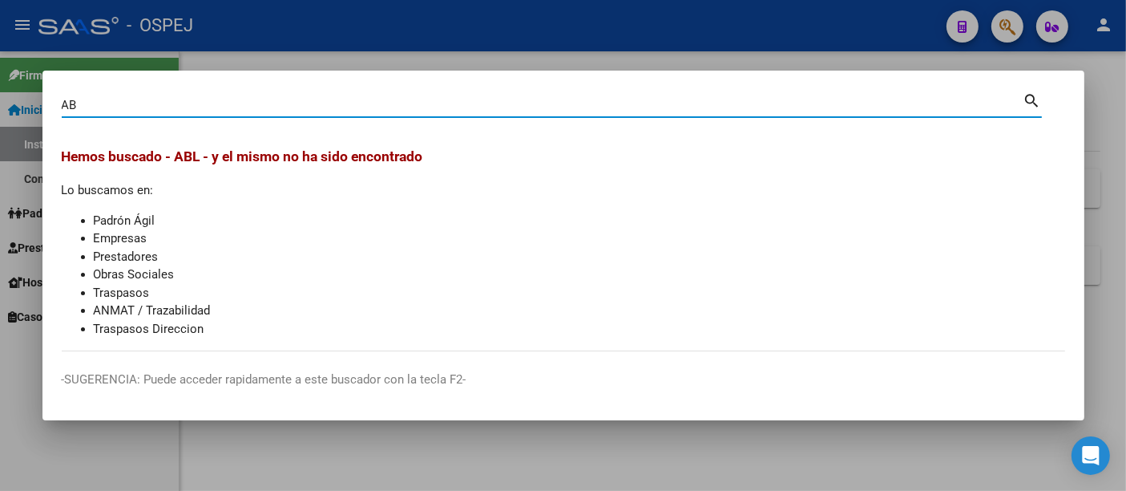
type input "A"
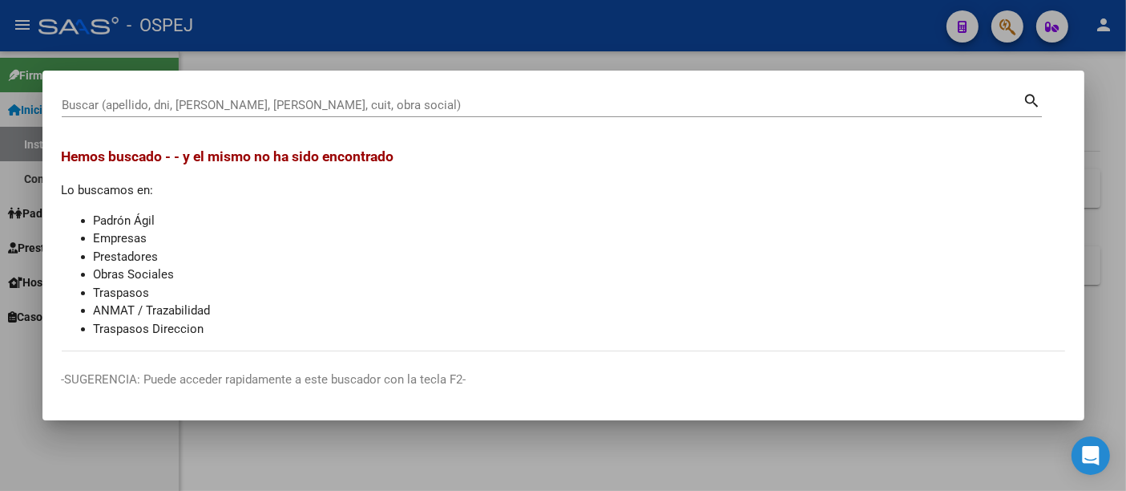
click at [639, 32] on div at bounding box center [563, 245] width 1126 height 491
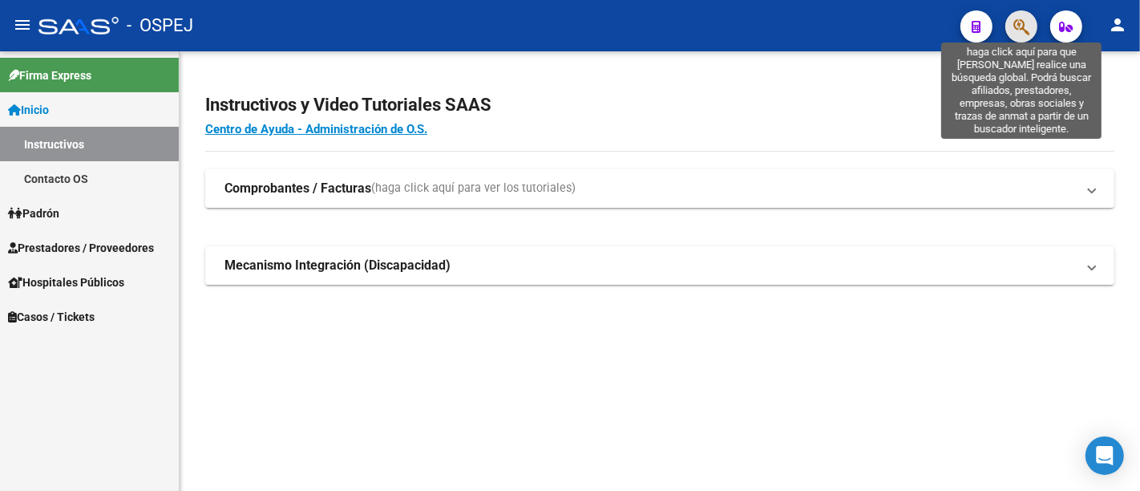
click at [1018, 19] on icon "button" at bounding box center [1021, 27] width 16 height 18
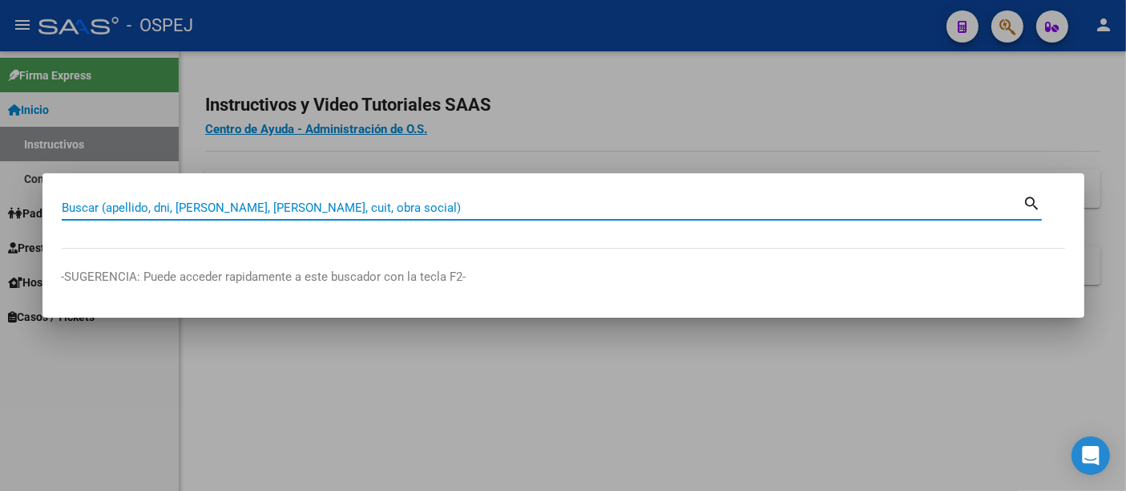
click at [341, 208] on input "Buscar (apellido, dni, [PERSON_NAME], [PERSON_NAME], cuit, obra social)" at bounding box center [543, 207] width 962 height 14
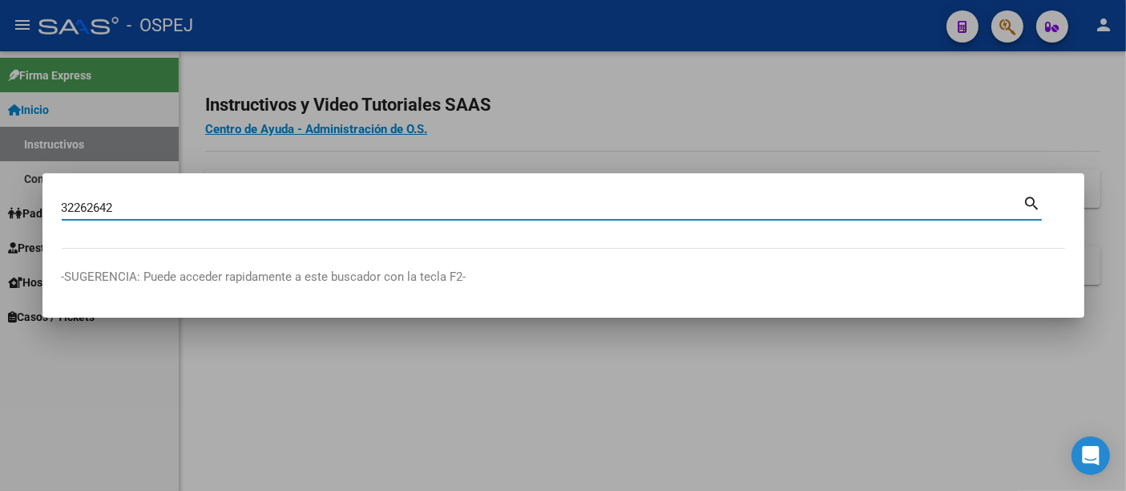
type input "32262642"
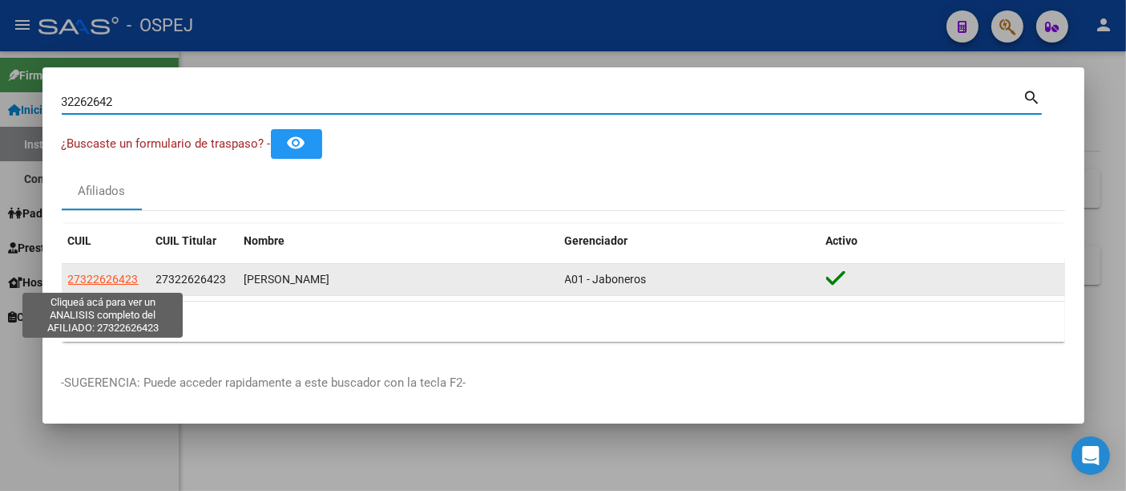
click at [100, 273] on span "27322626423" at bounding box center [103, 279] width 71 height 13
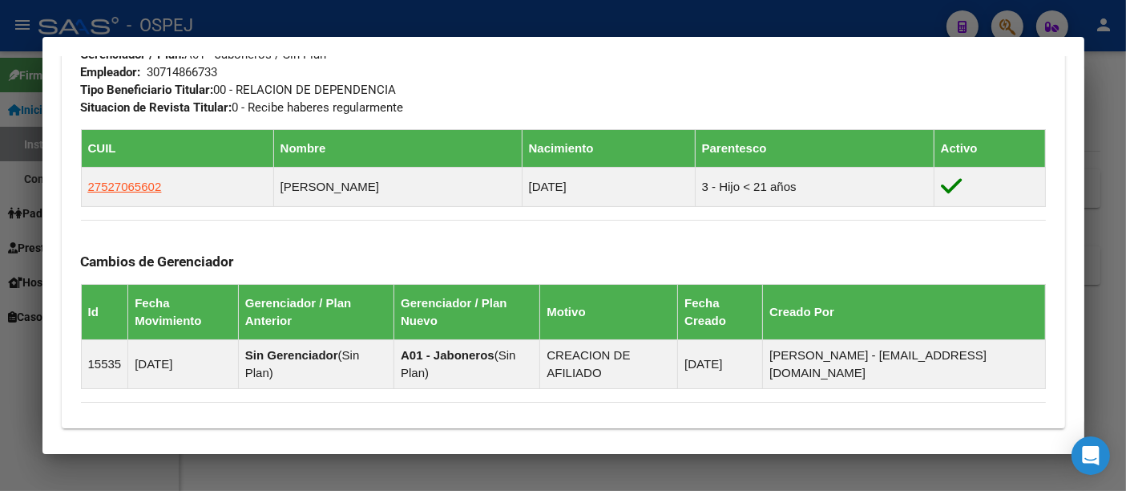
scroll to position [802, 0]
